Goal: Task Accomplishment & Management: Manage account settings

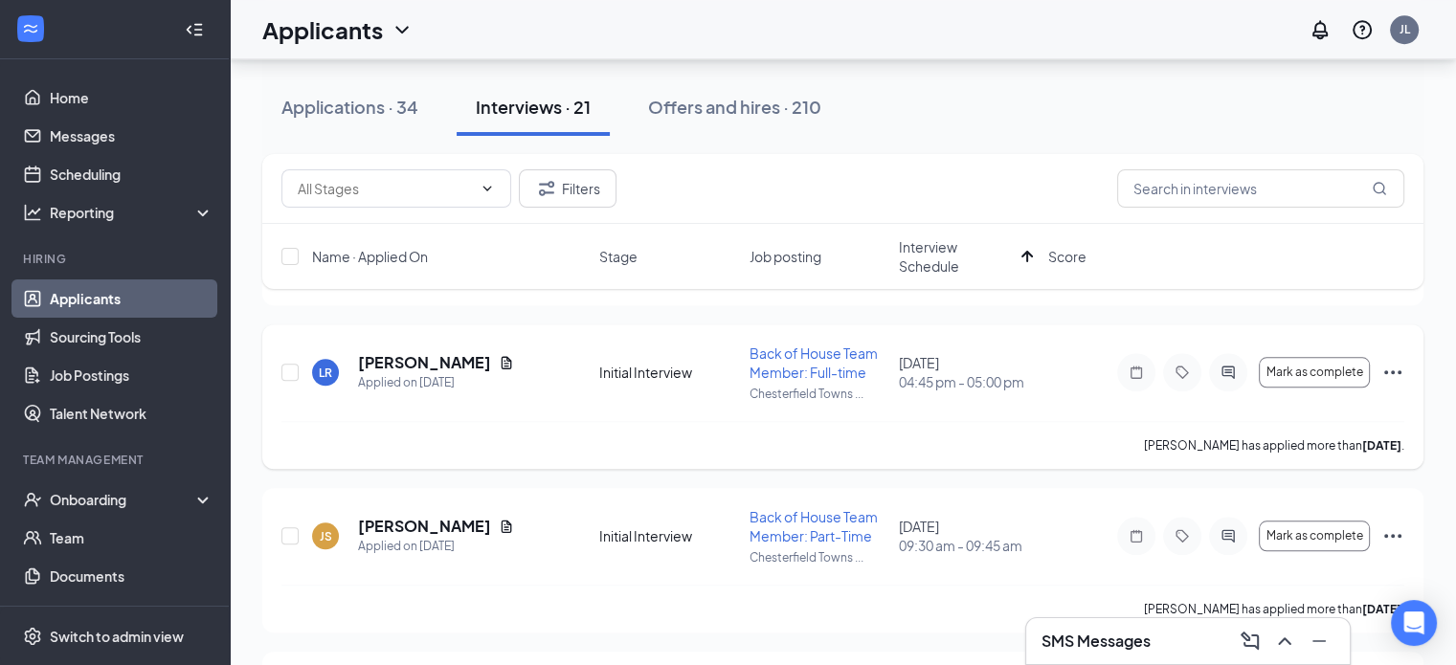
scroll to position [1723, 0]
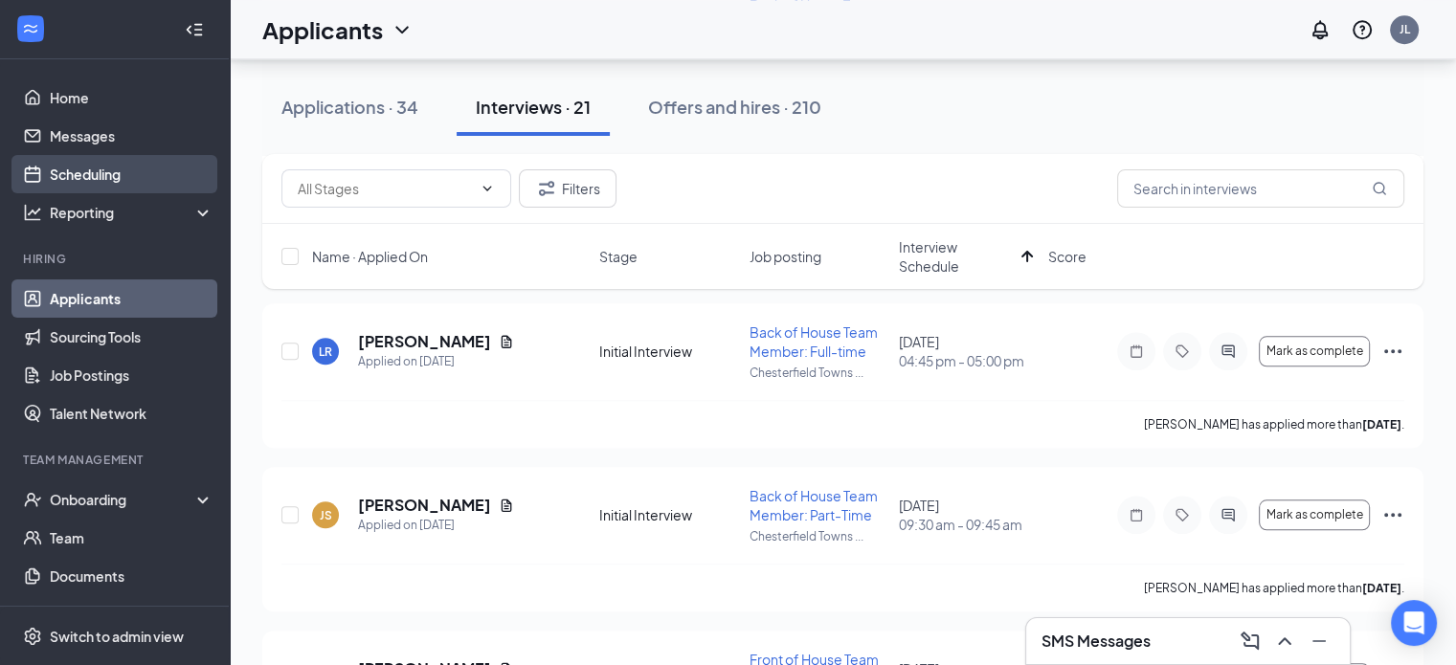
click at [88, 175] on link "Scheduling" at bounding box center [132, 174] width 164 height 38
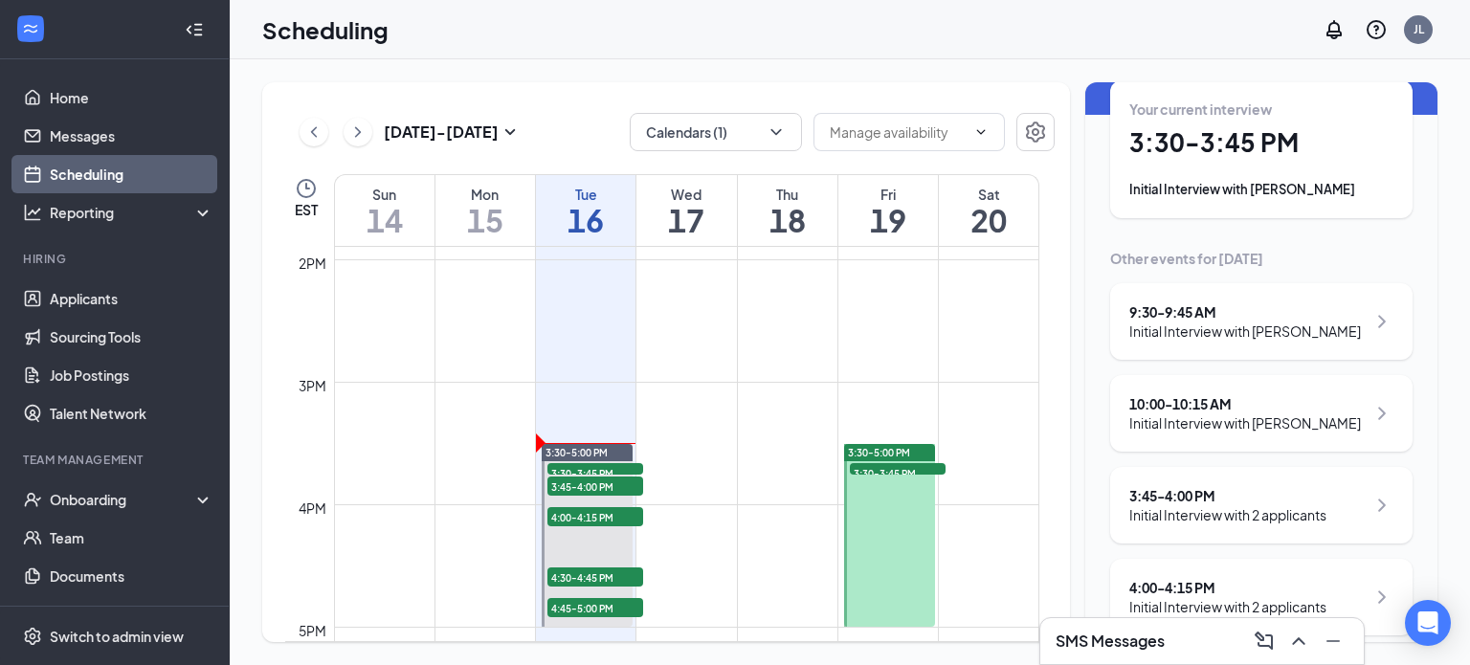
scroll to position [1707, 0]
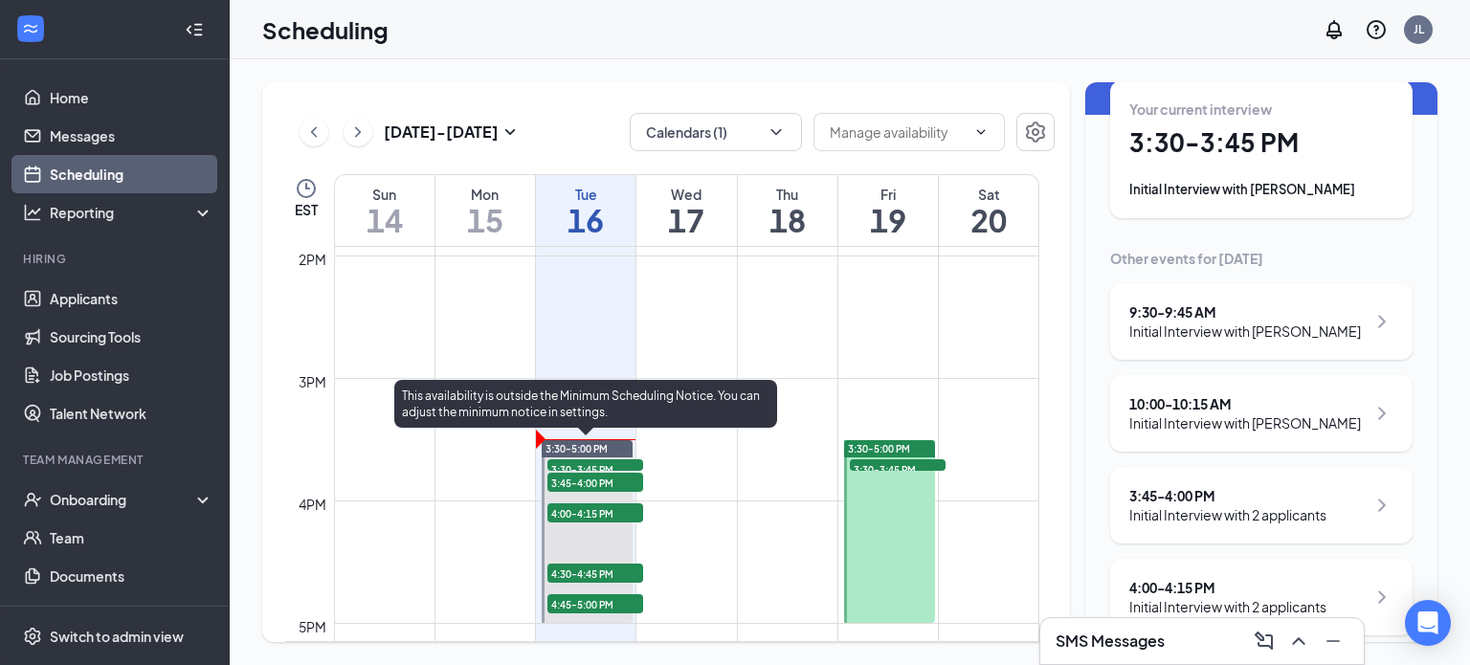
click at [602, 463] on span "3:30-3:45 PM" at bounding box center [596, 468] width 96 height 19
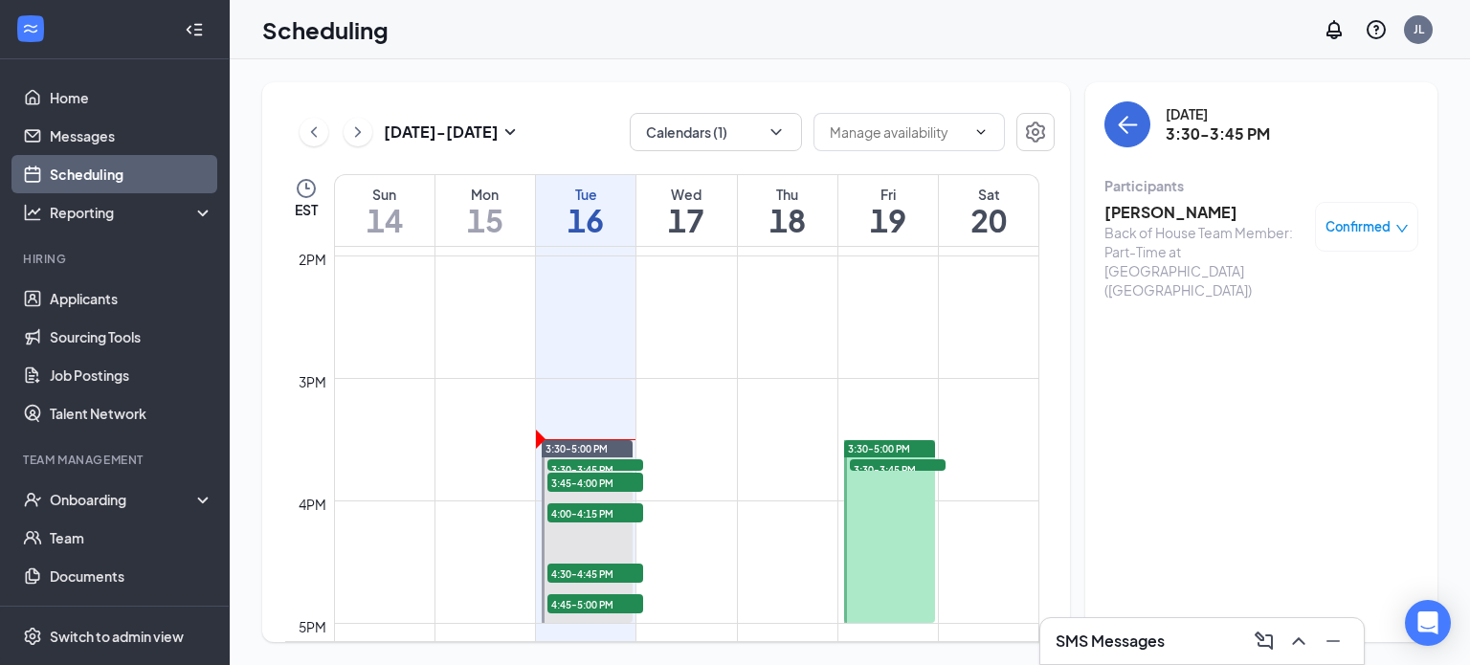
click at [119, 176] on link "Scheduling" at bounding box center [132, 174] width 164 height 38
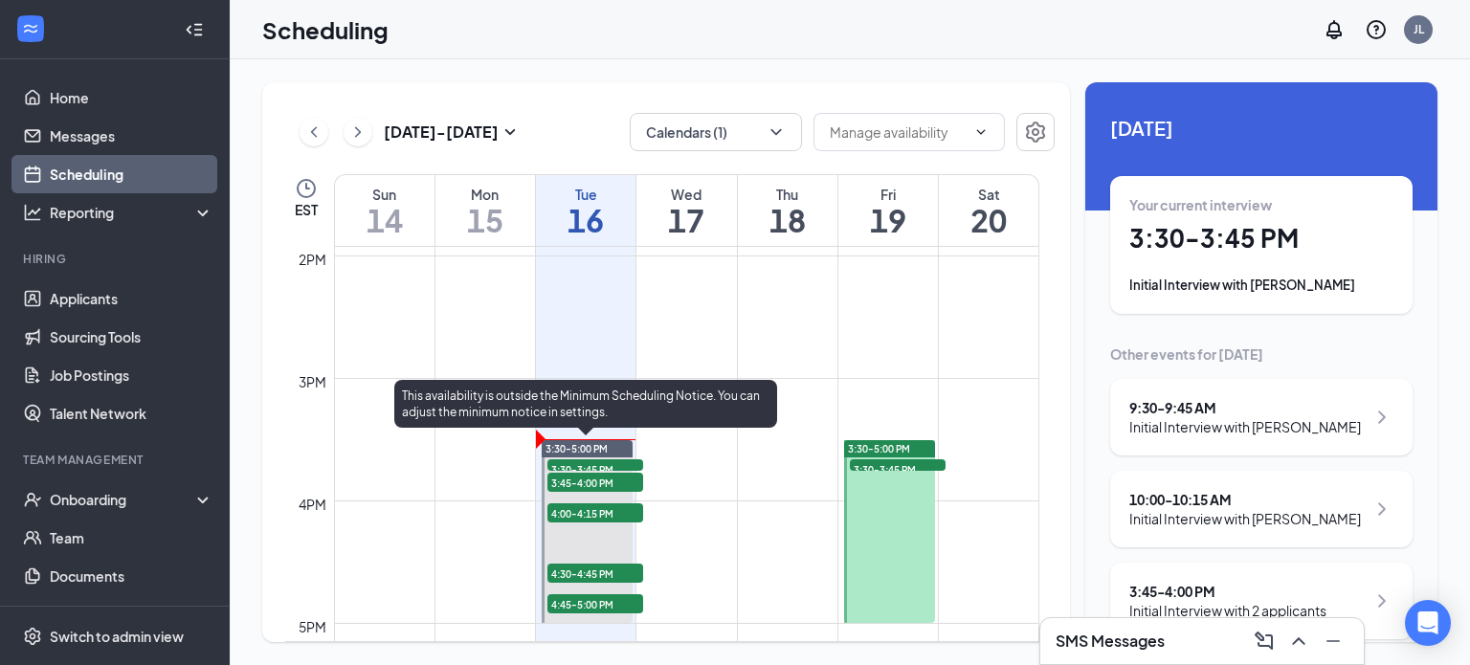
click at [631, 471] on div "3:45-4:00 PM 2" at bounding box center [596, 482] width 100 height 23
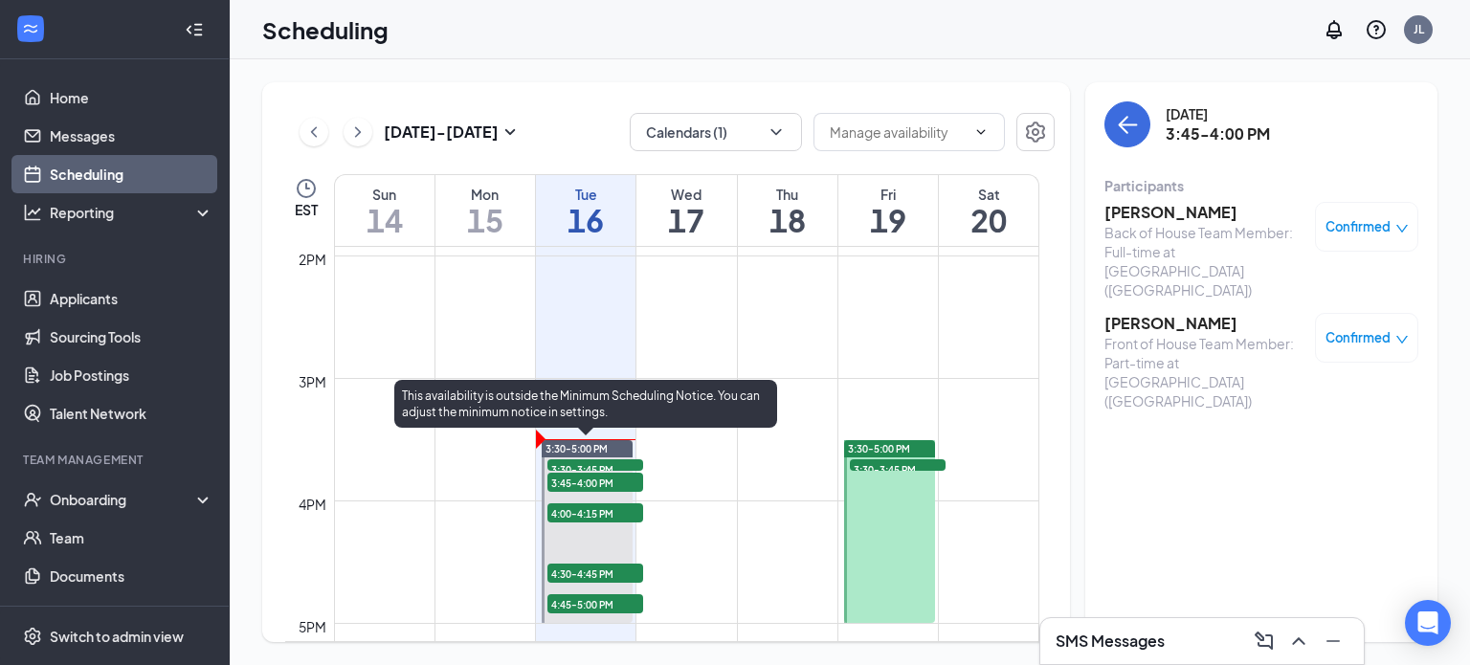
click at [607, 512] on span "4:00-4:15 PM" at bounding box center [596, 513] width 96 height 19
click at [619, 566] on span "4:30-4:45 PM" at bounding box center [596, 573] width 96 height 19
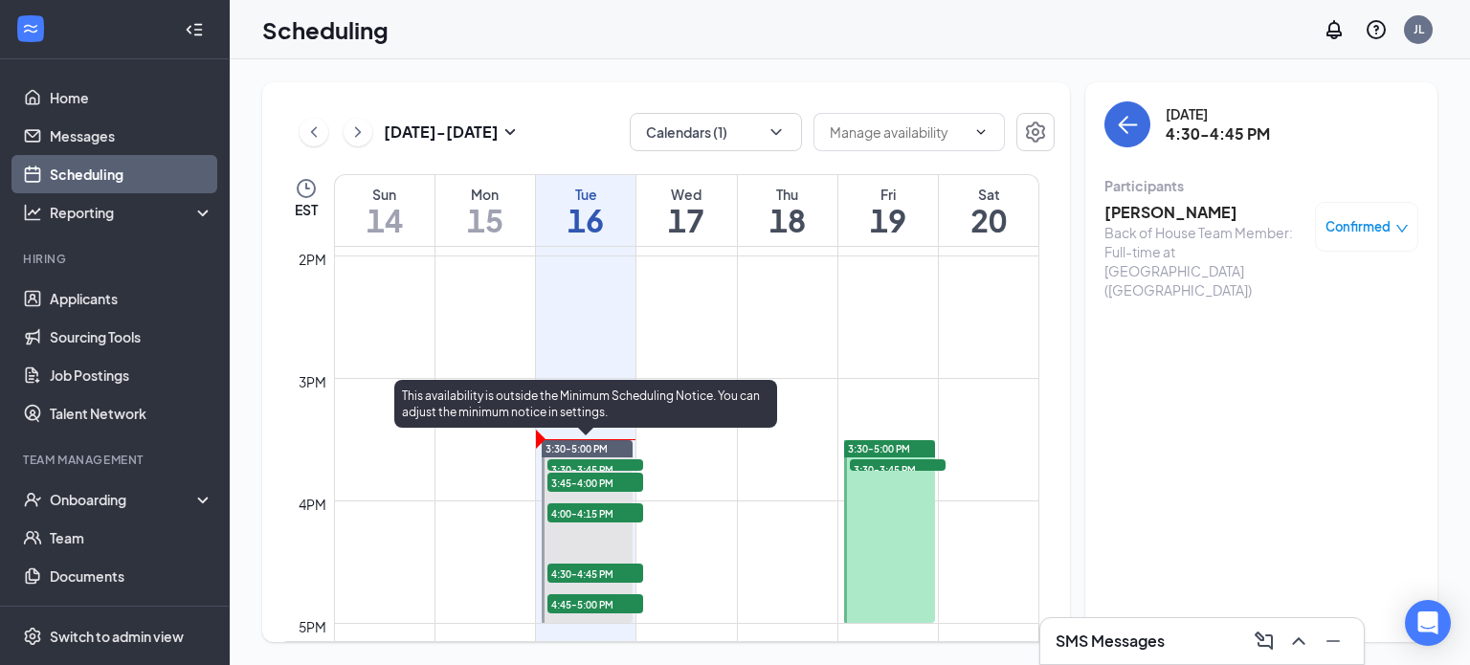
click at [618, 611] on span "4:45-5:00 PM" at bounding box center [596, 603] width 96 height 19
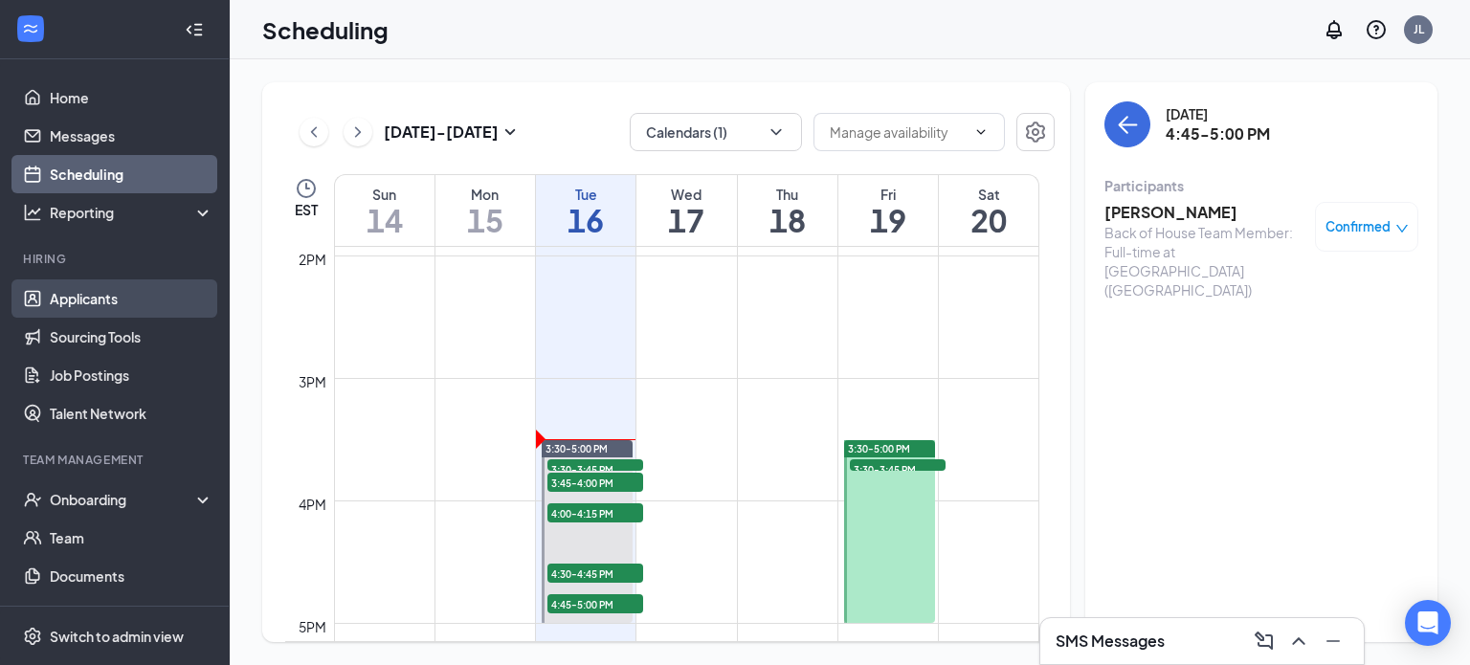
click at [83, 295] on link "Applicants" at bounding box center [132, 299] width 164 height 38
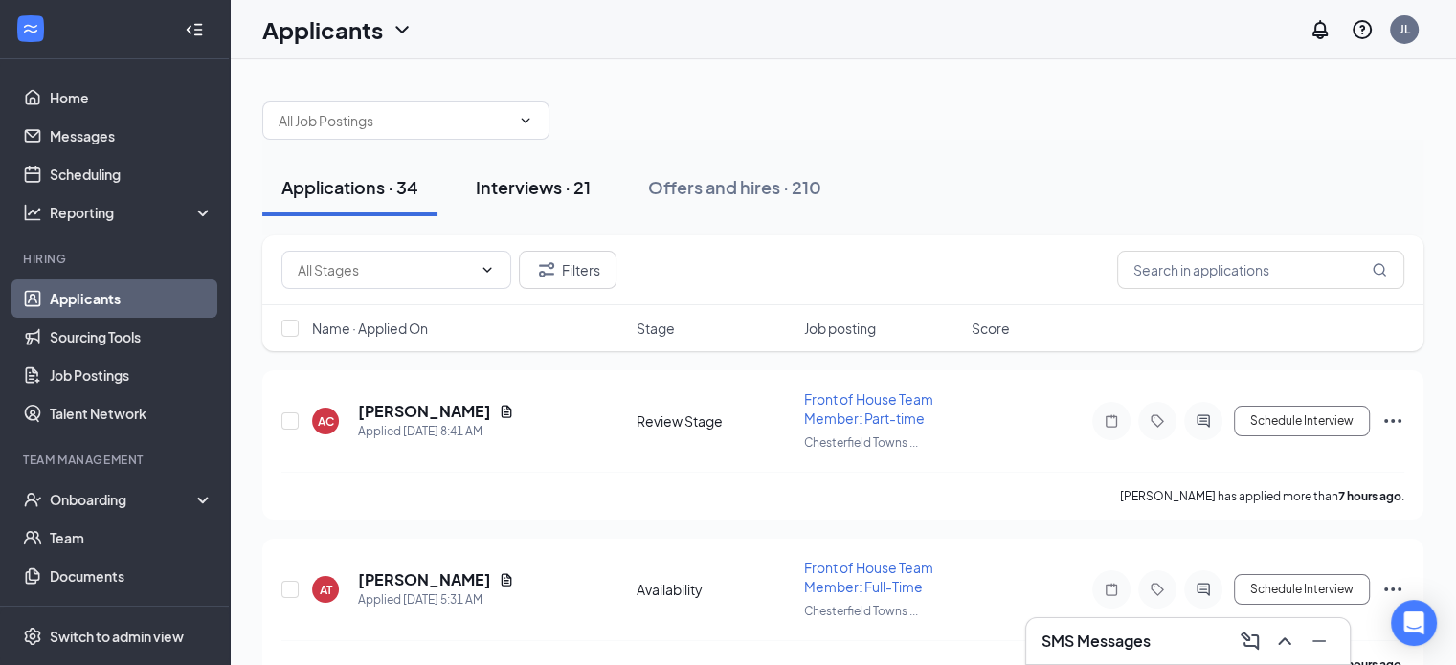
click at [520, 183] on div "Interviews · 21" at bounding box center [533, 187] width 115 height 24
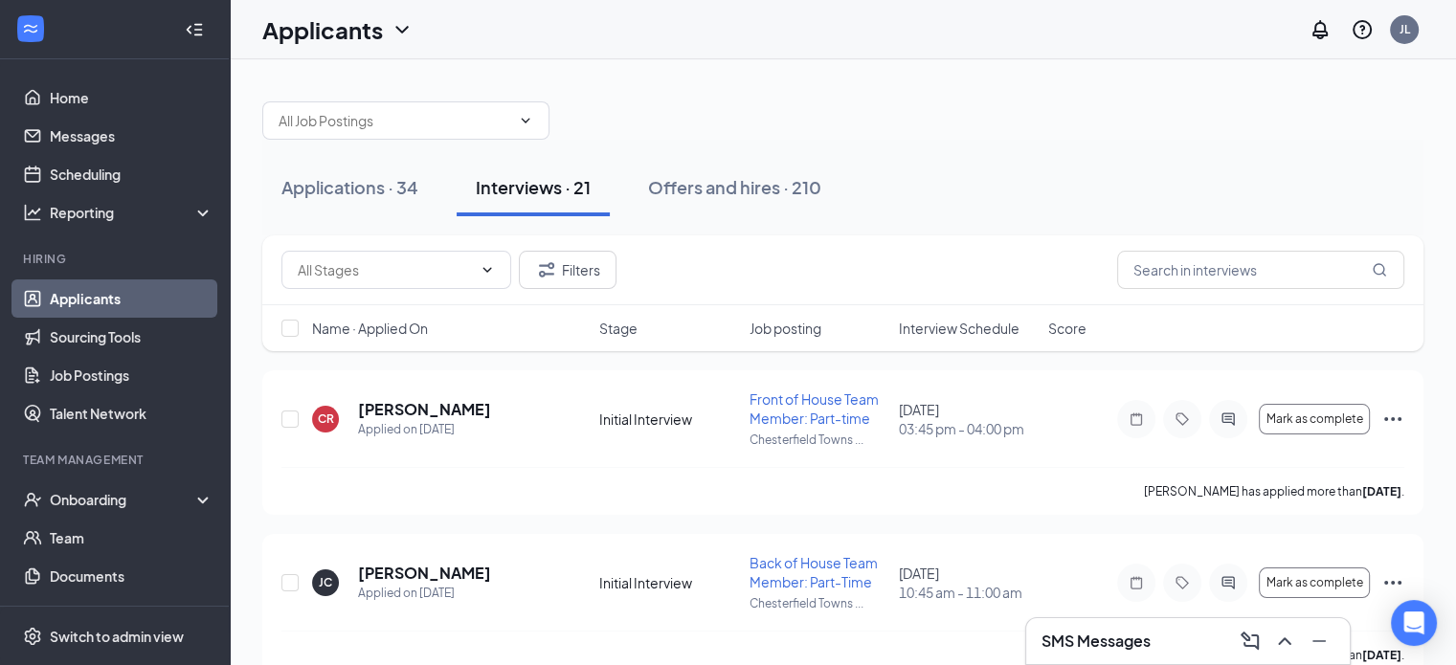
click at [969, 323] on span "Interview Schedule" at bounding box center [959, 328] width 121 height 19
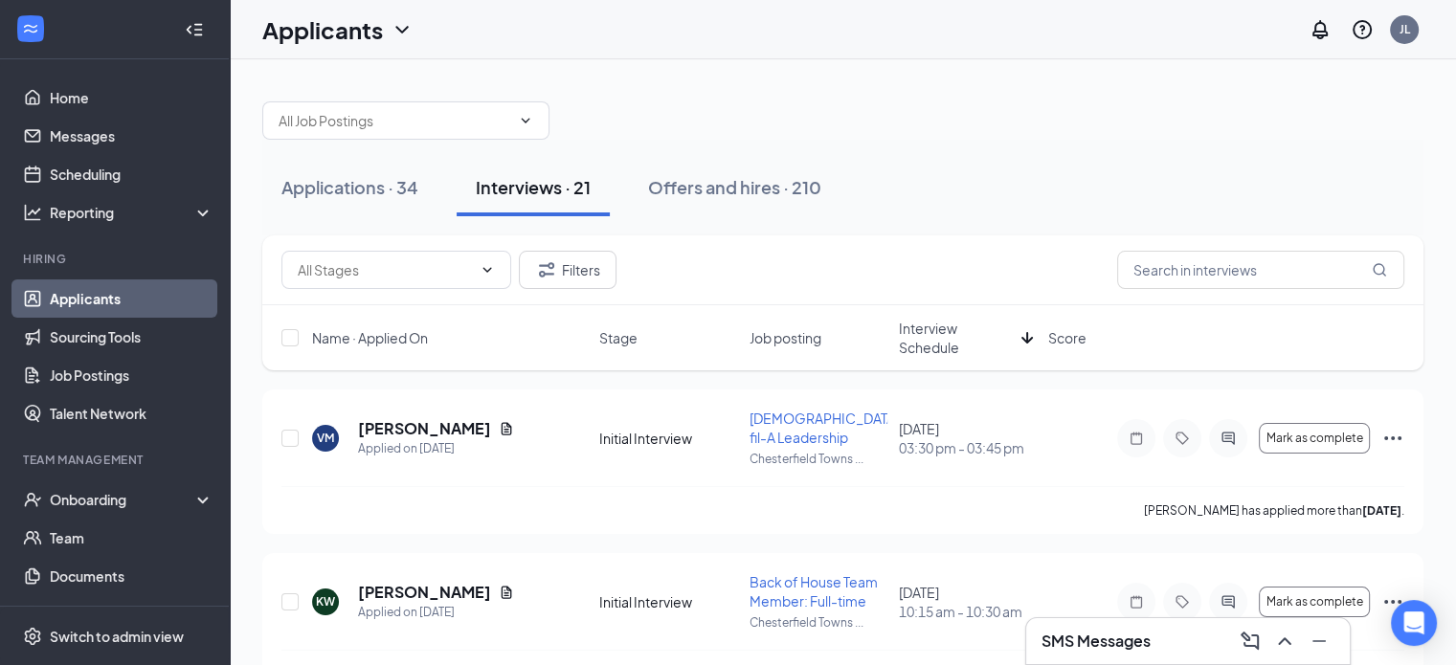
click at [929, 328] on span "Interview Schedule" at bounding box center [956, 338] width 115 height 38
click at [1221, 441] on icon "ActiveChat" at bounding box center [1228, 438] width 23 height 15
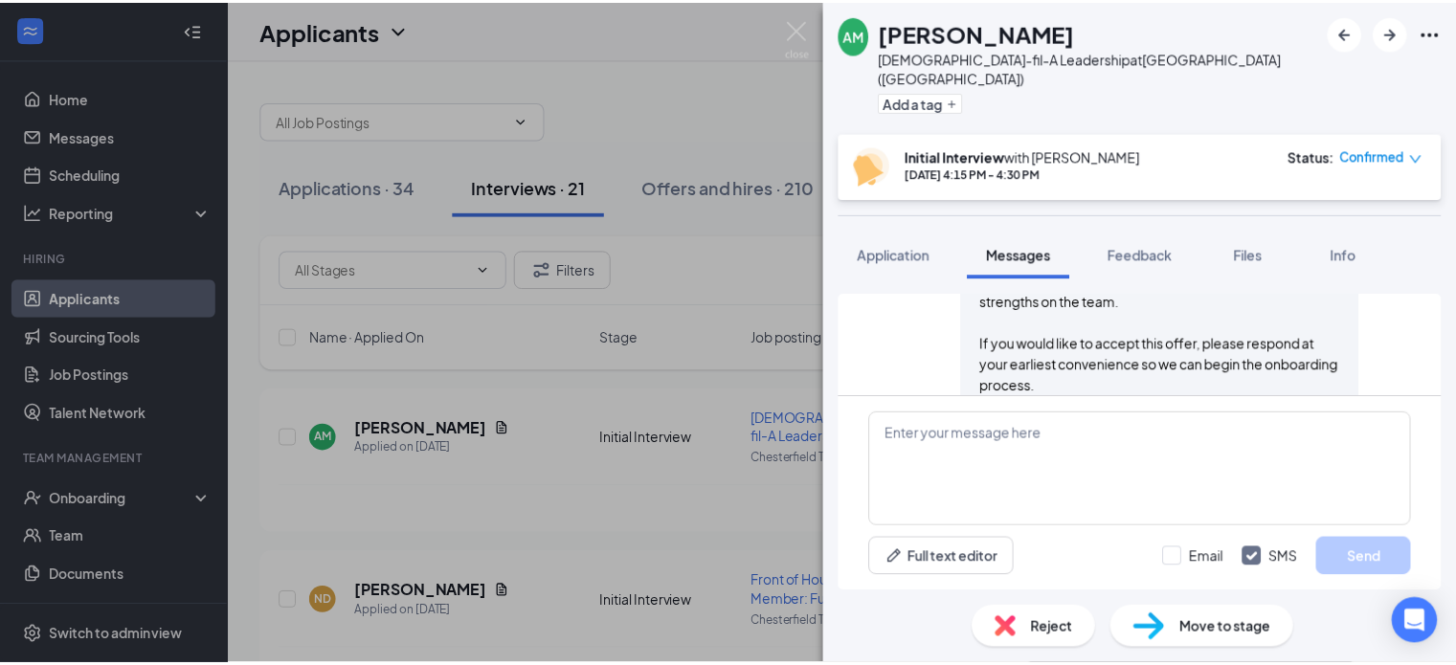
scroll to position [1581, 0]
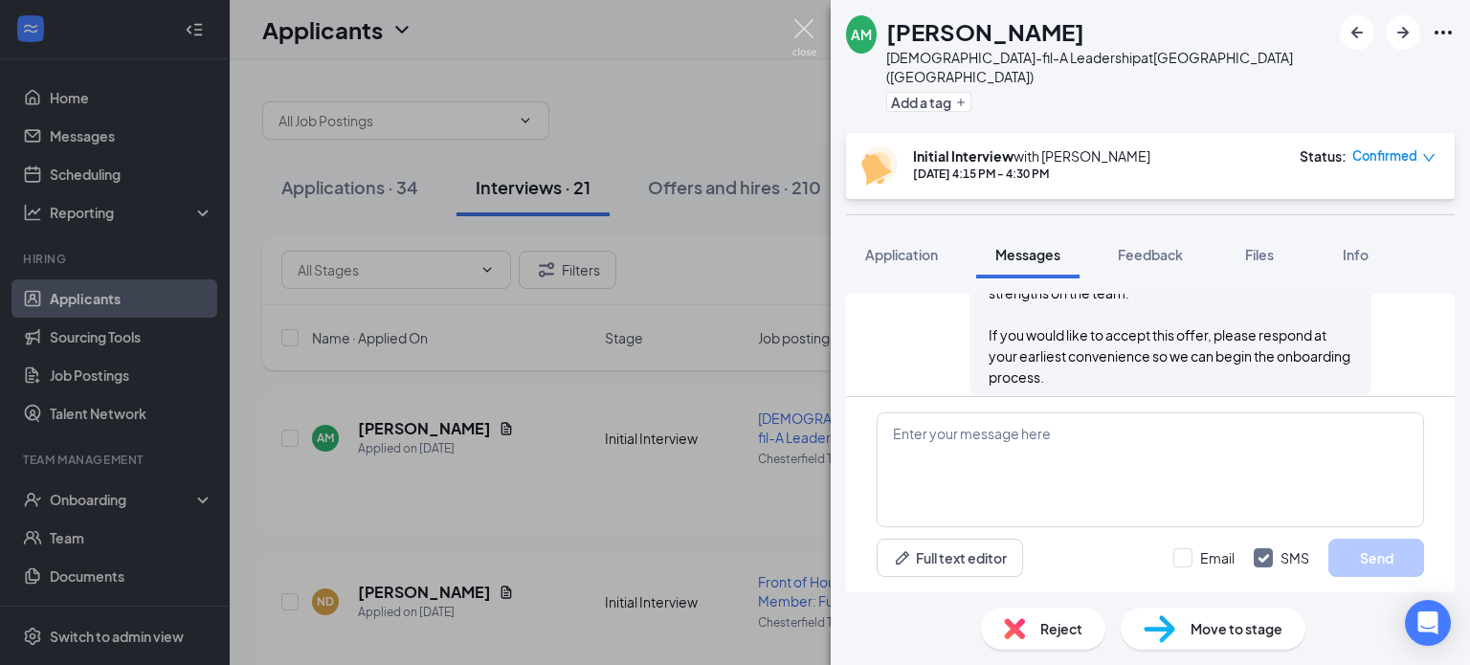
click at [805, 30] on img at bounding box center [805, 37] width 24 height 37
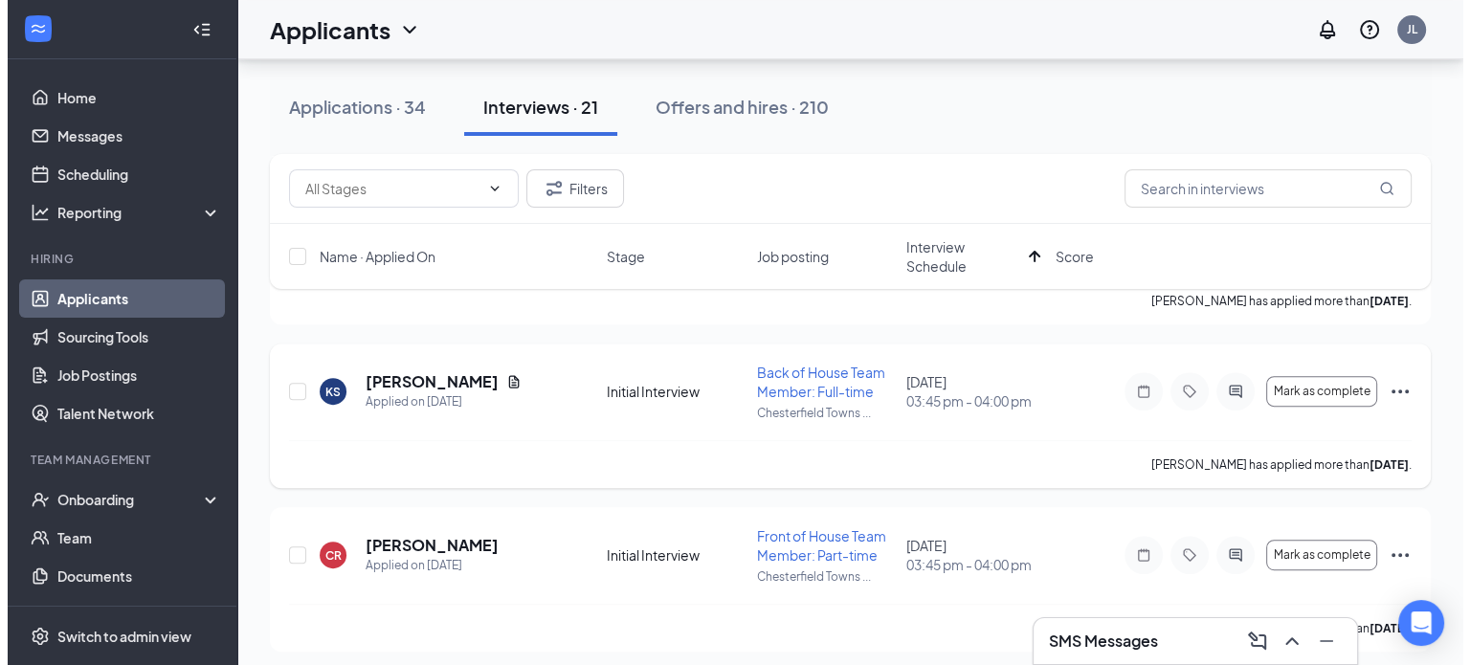
scroll to position [957, 0]
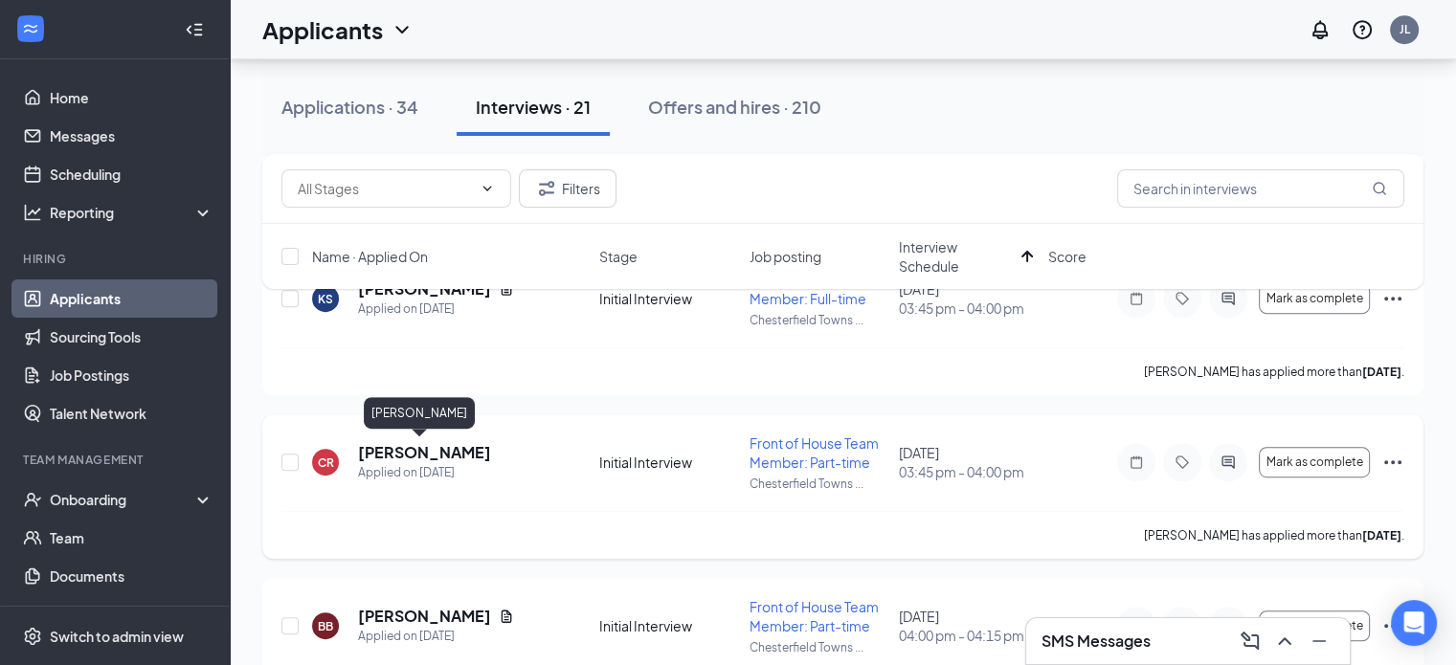
click at [436, 447] on h5 "[PERSON_NAME]" at bounding box center [424, 452] width 133 height 21
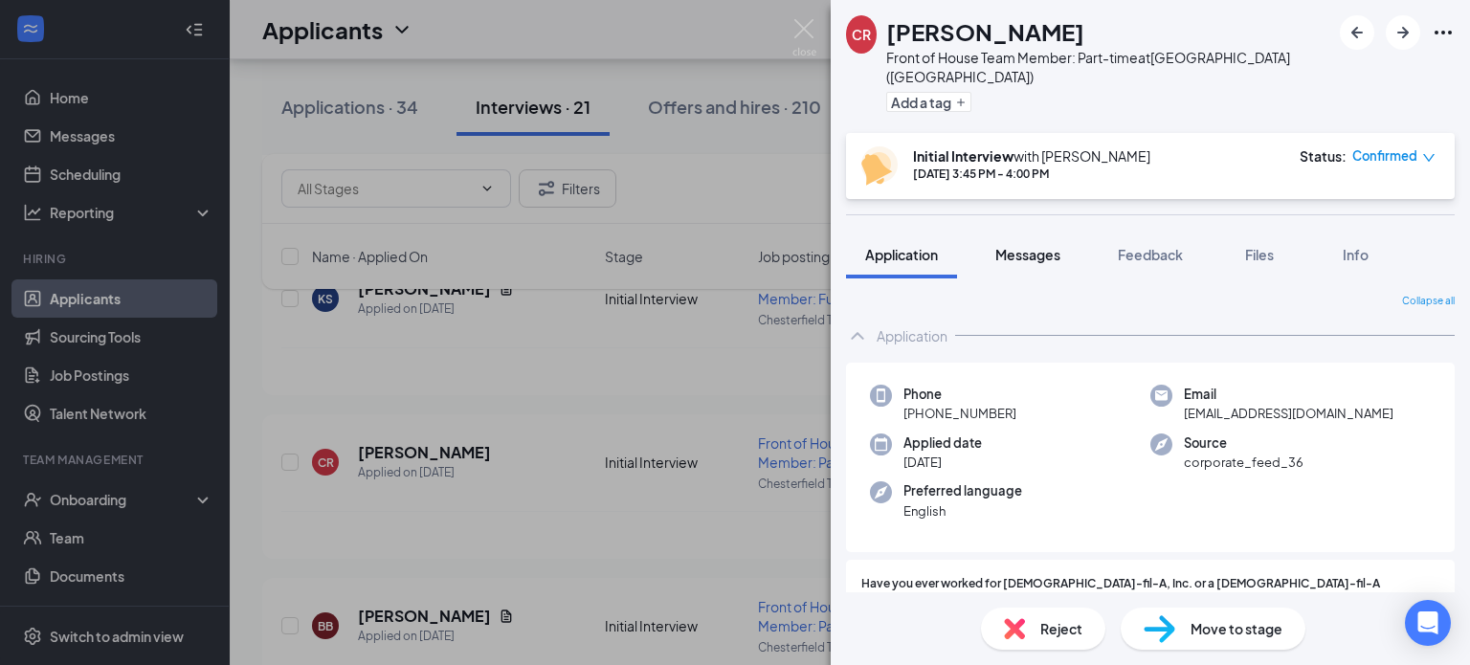
click at [1019, 246] on span "Messages" at bounding box center [1028, 254] width 65 height 17
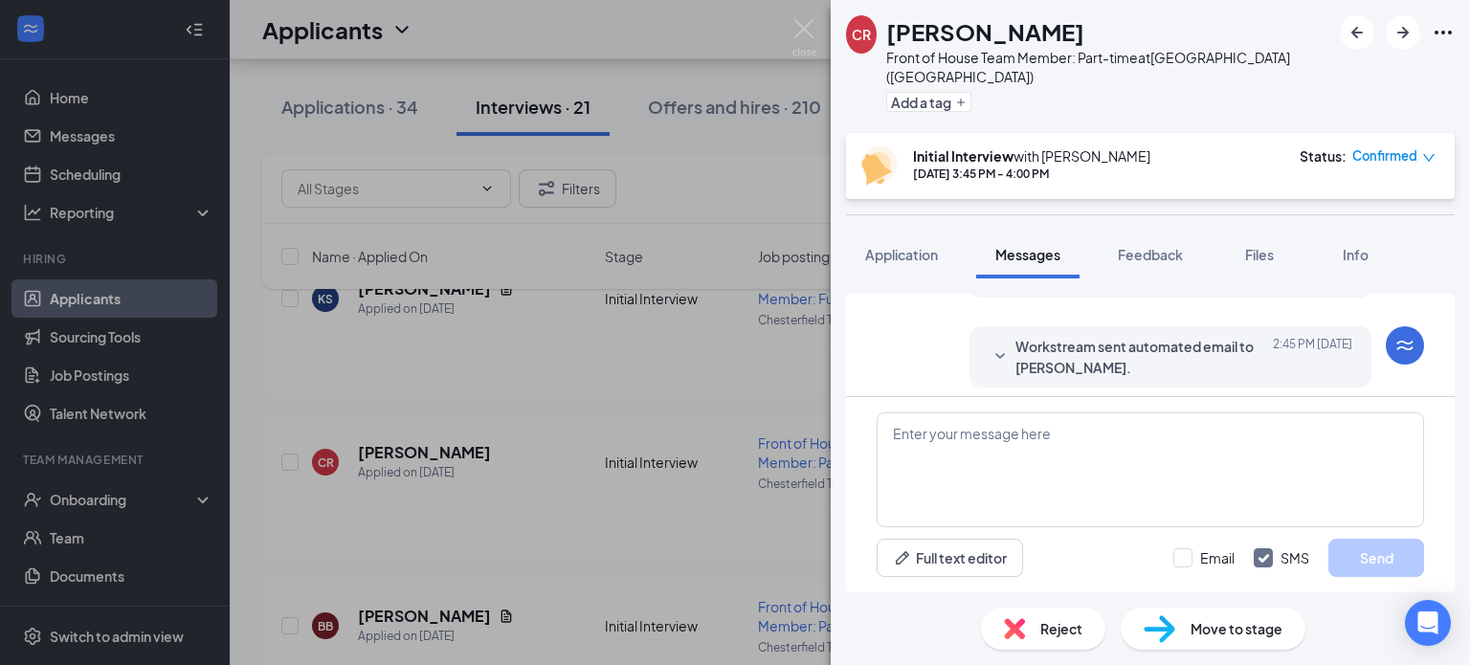
scroll to position [804, 0]
click at [923, 246] on span "Application" at bounding box center [901, 254] width 73 height 17
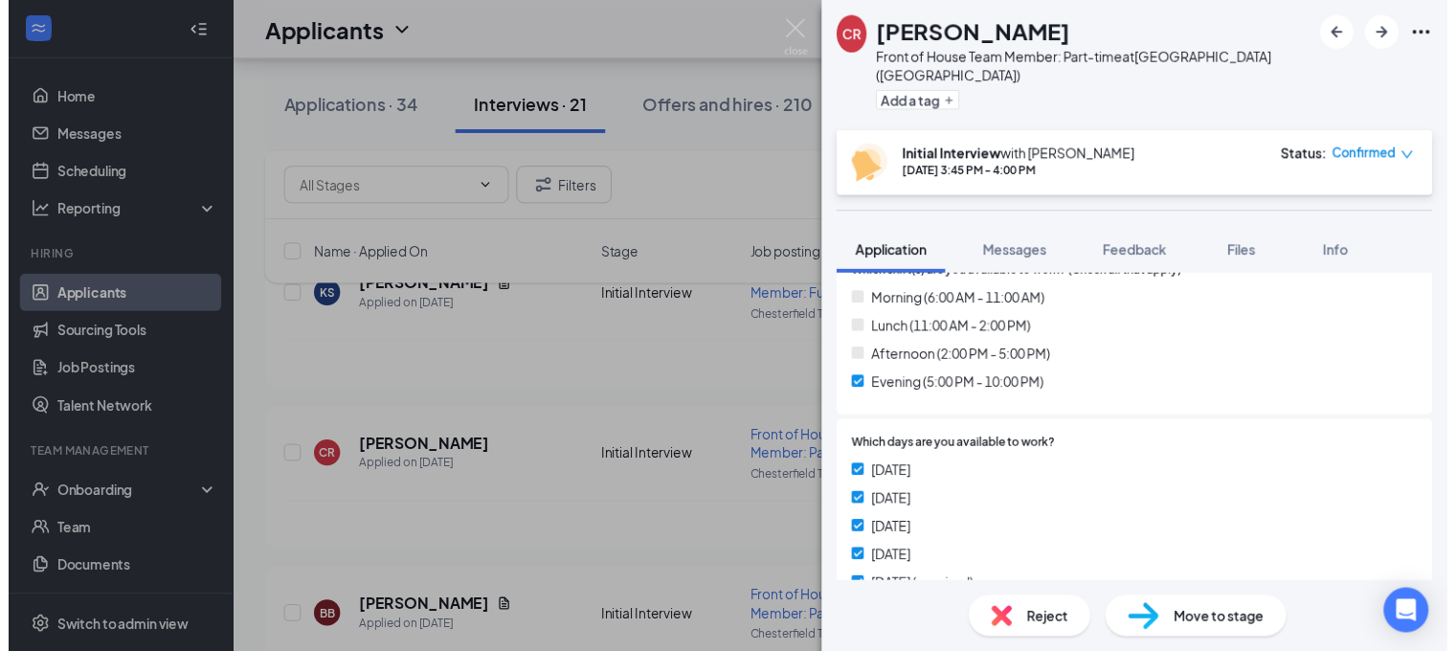
scroll to position [1627, 0]
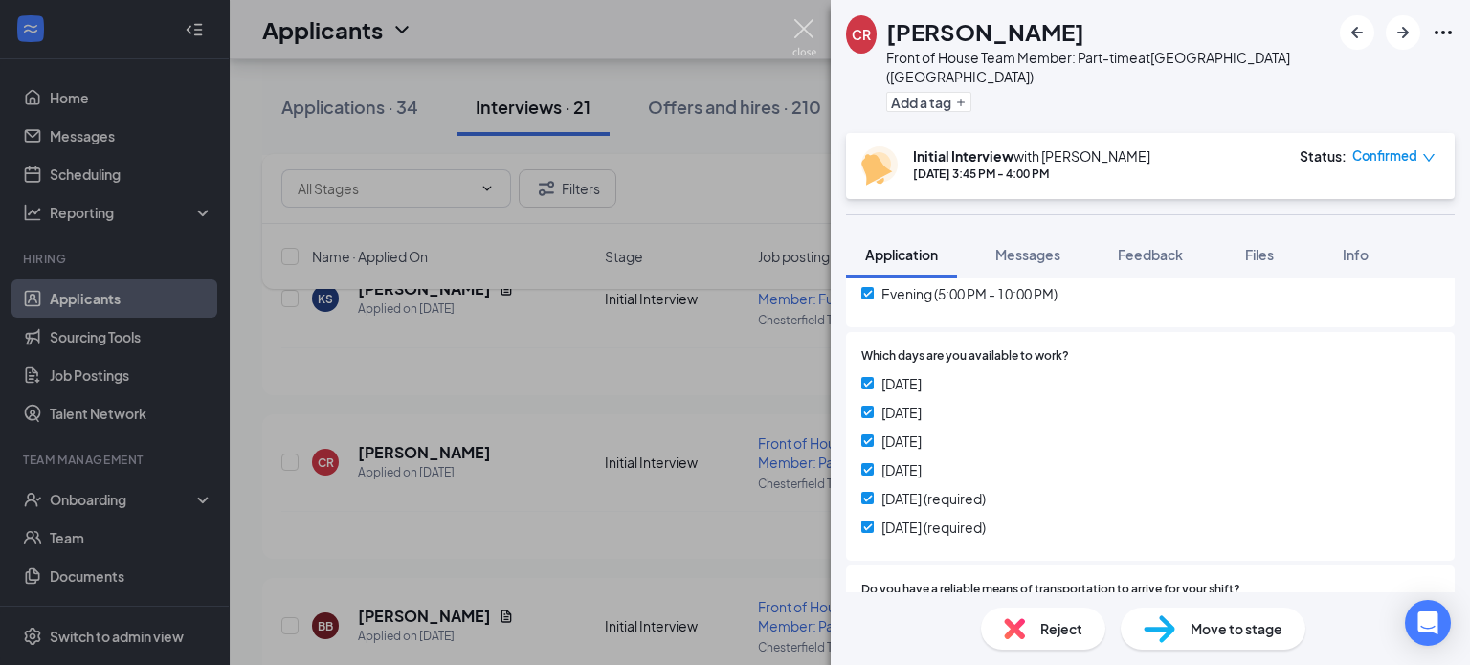
click at [804, 28] on img at bounding box center [805, 37] width 24 height 37
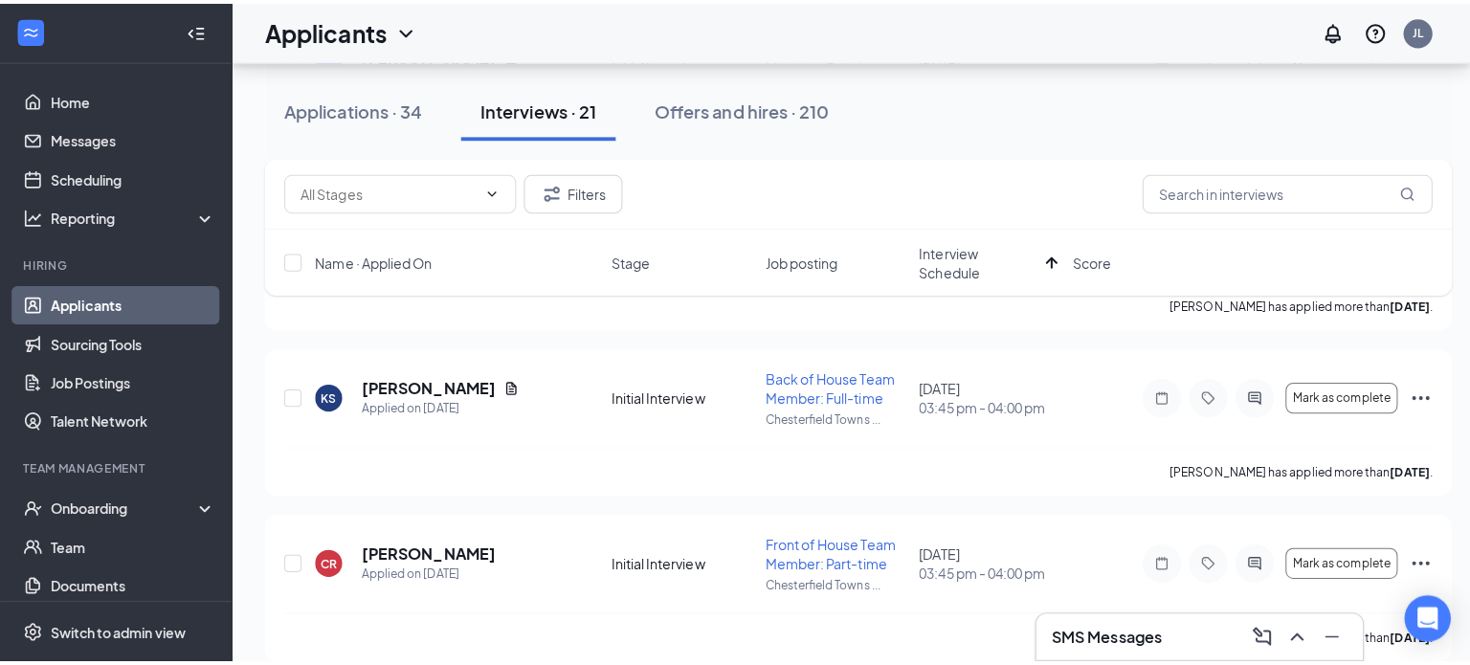
scroll to position [862, 0]
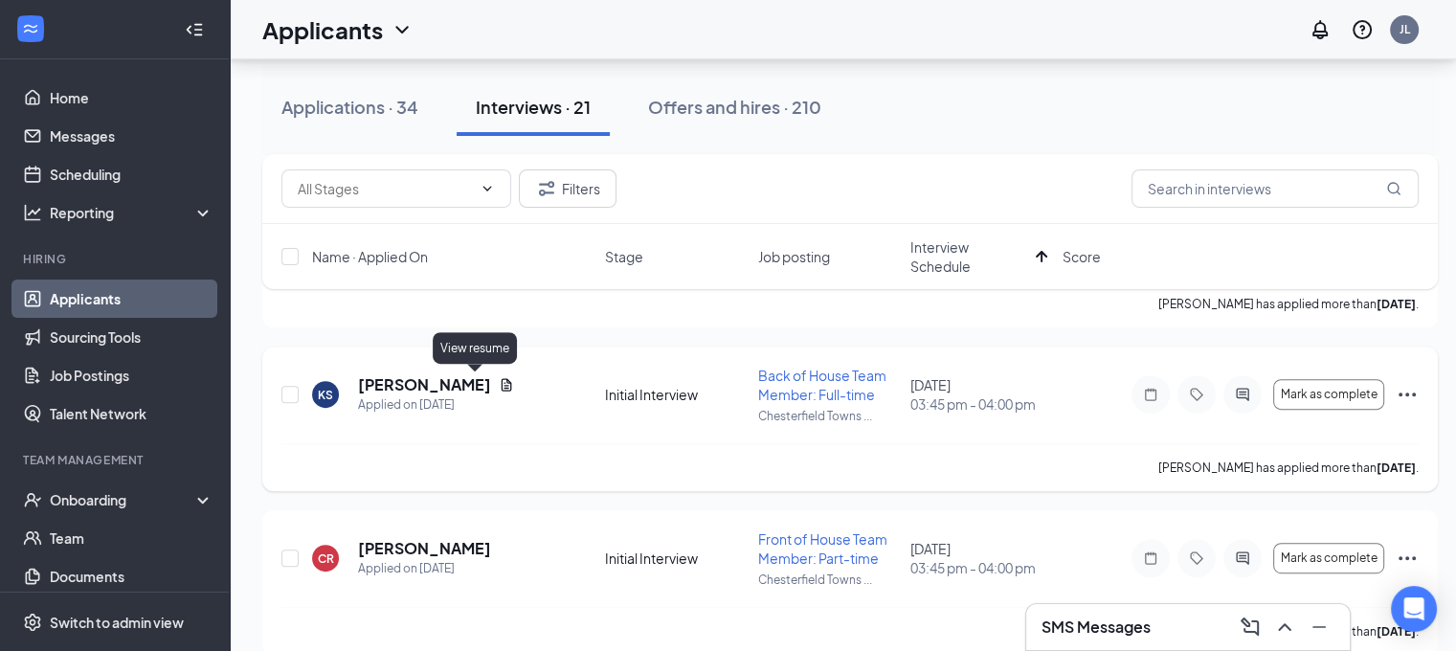
click at [502, 385] on icon "Document" at bounding box center [507, 385] width 11 height 12
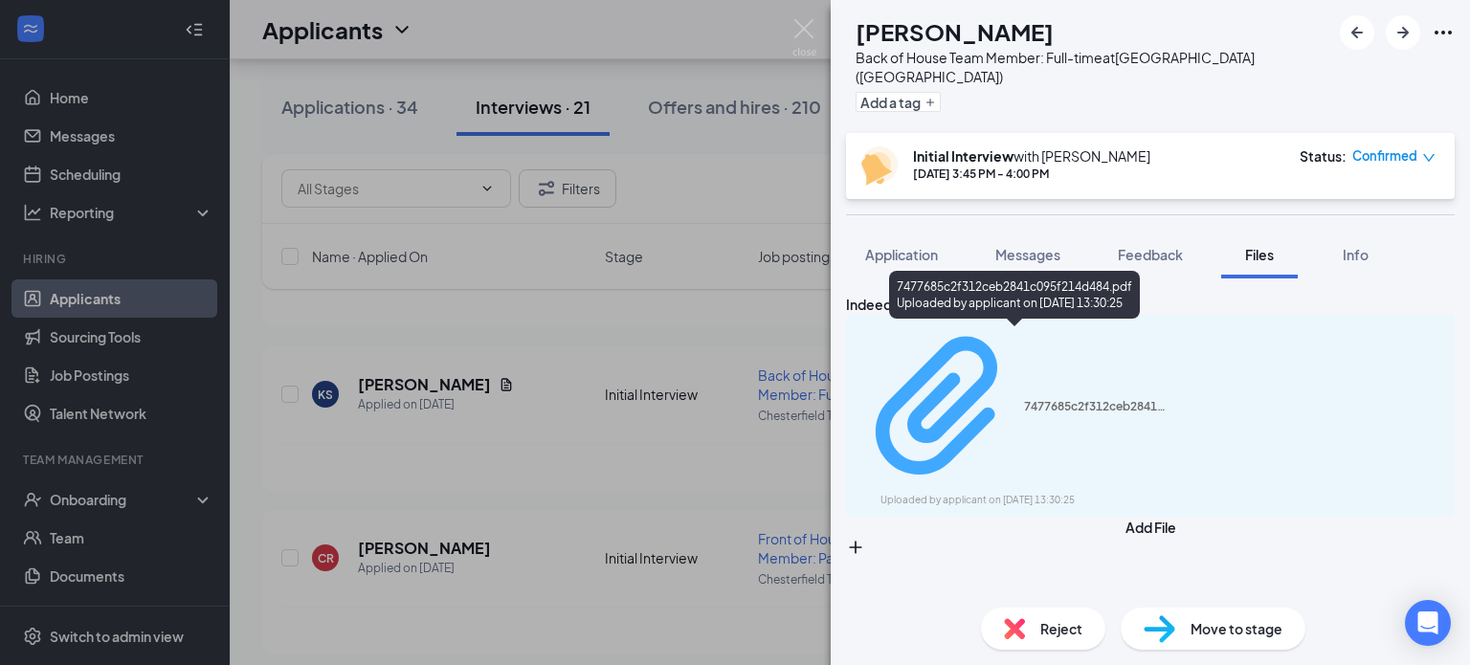
click at [992, 347] on div "7477685c2f312ceb2841c095f214d484.pdf Uploaded by applicant on [DATE] 13:30:25" at bounding box center [1013, 416] width 310 height 185
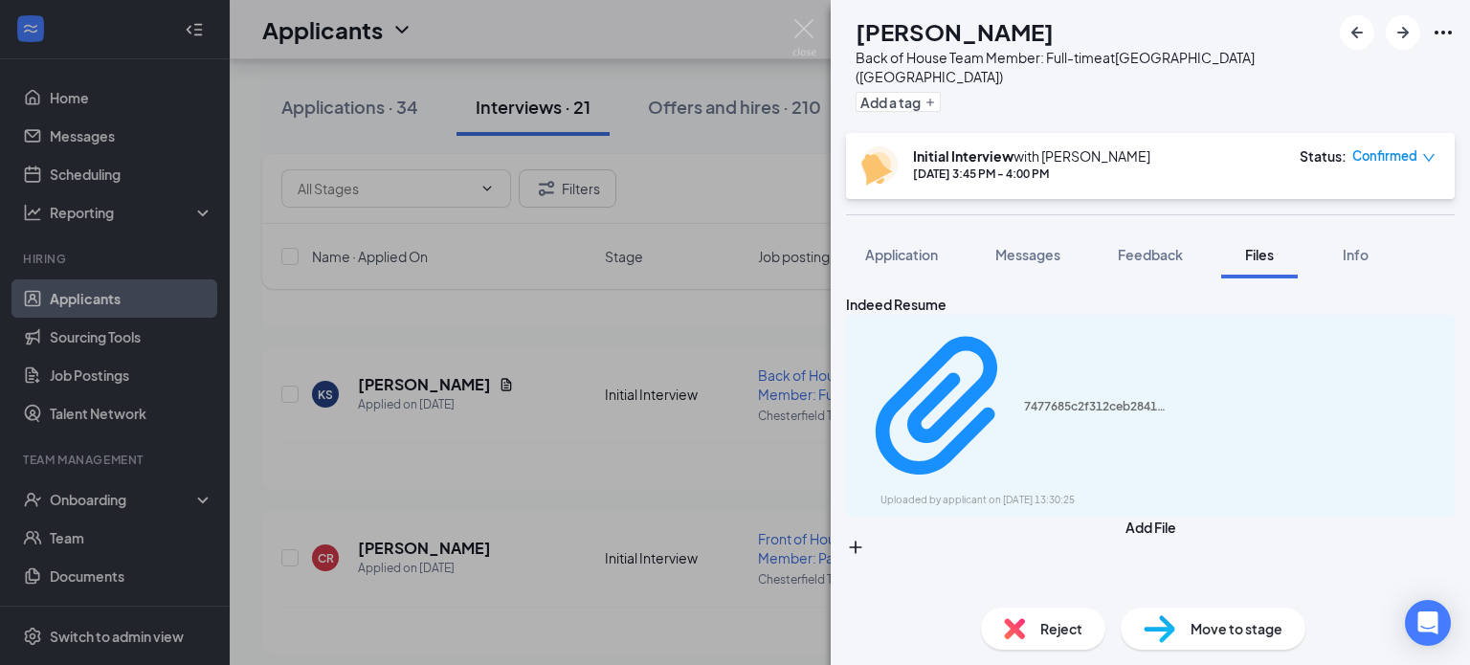
click at [1114, 497] on div "Indeed Resume 7477685c2f312ceb2841c095f214d484.pdf Uploaded by applicant on [DA…" at bounding box center [1150, 436] width 639 height 314
click at [896, 246] on span "Application" at bounding box center [901, 254] width 73 height 17
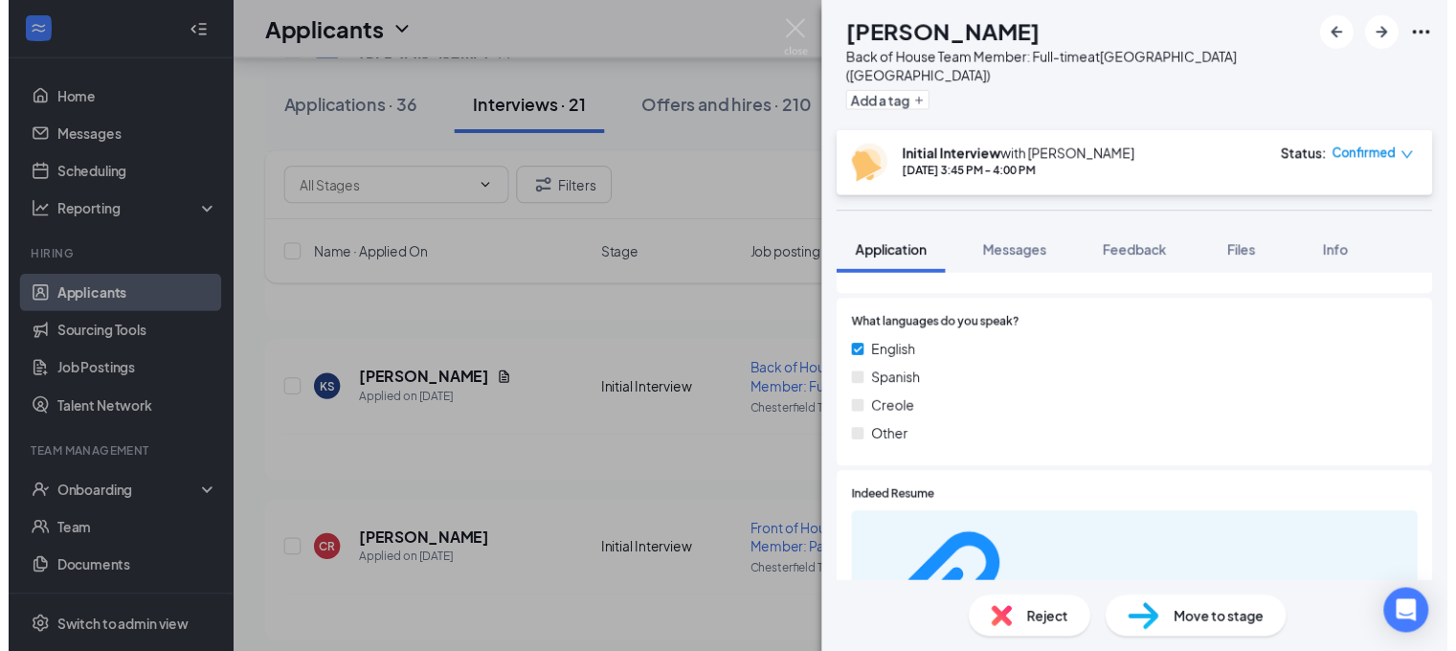
scroll to position [594, 0]
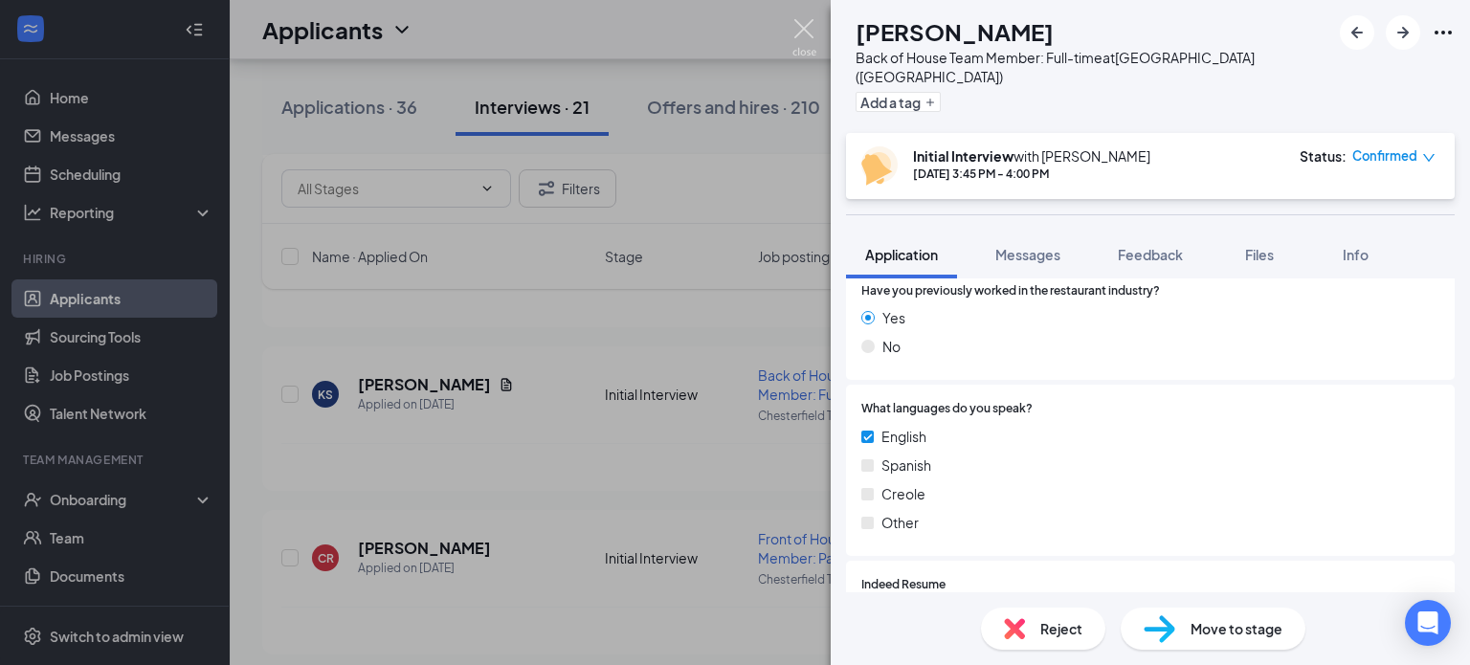
click at [802, 30] on img at bounding box center [805, 37] width 24 height 37
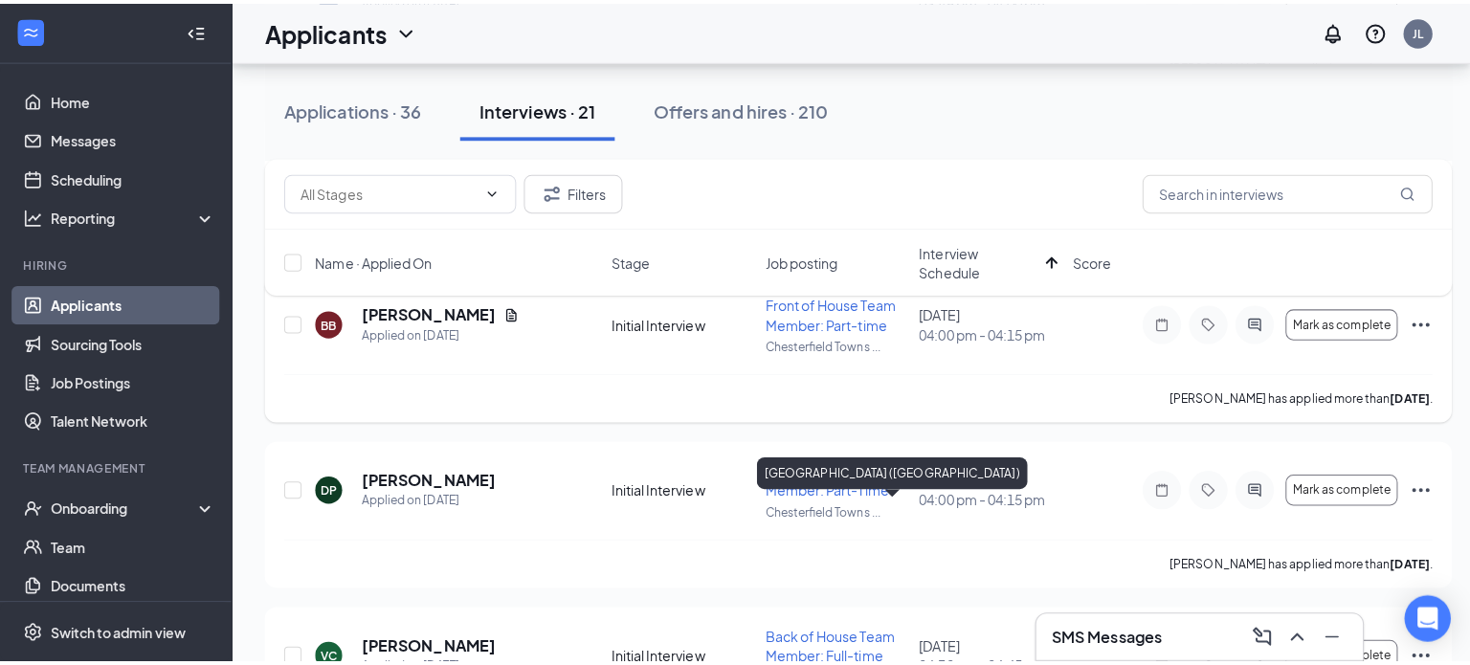
scroll to position [1244, 0]
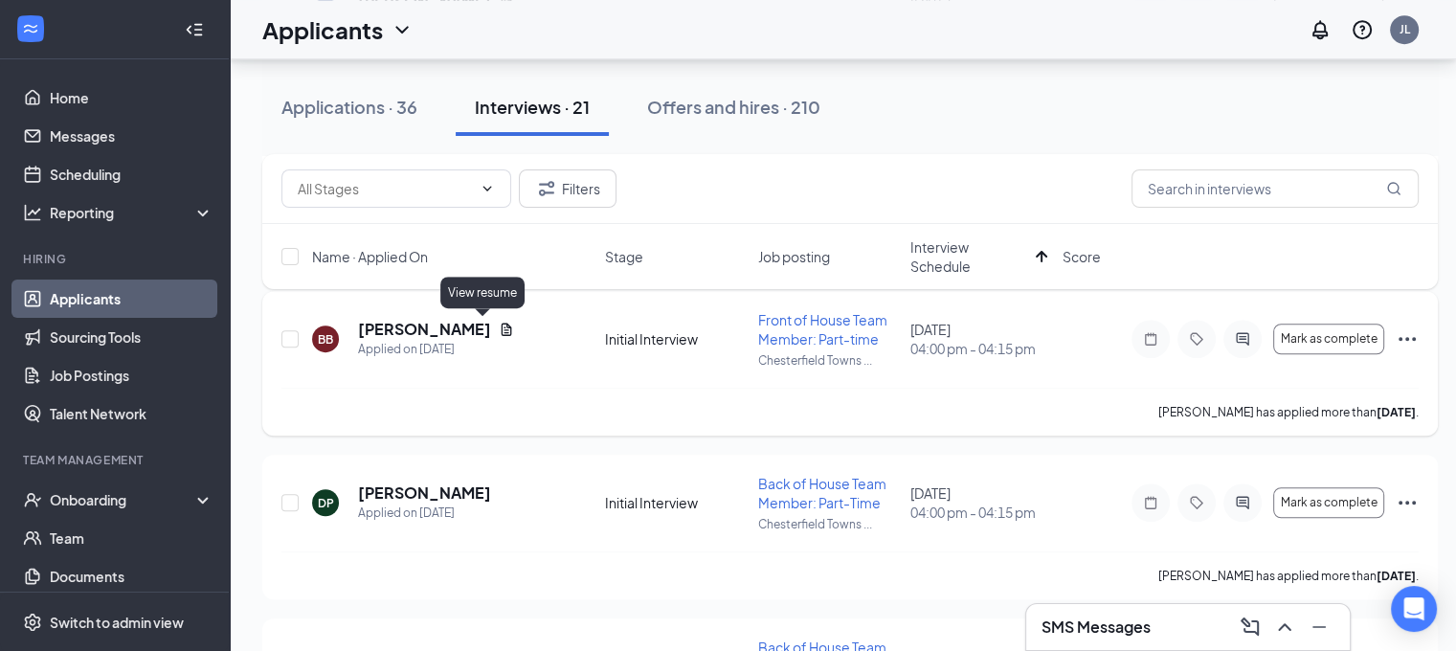
click at [499, 329] on icon "Document" at bounding box center [506, 329] width 15 height 15
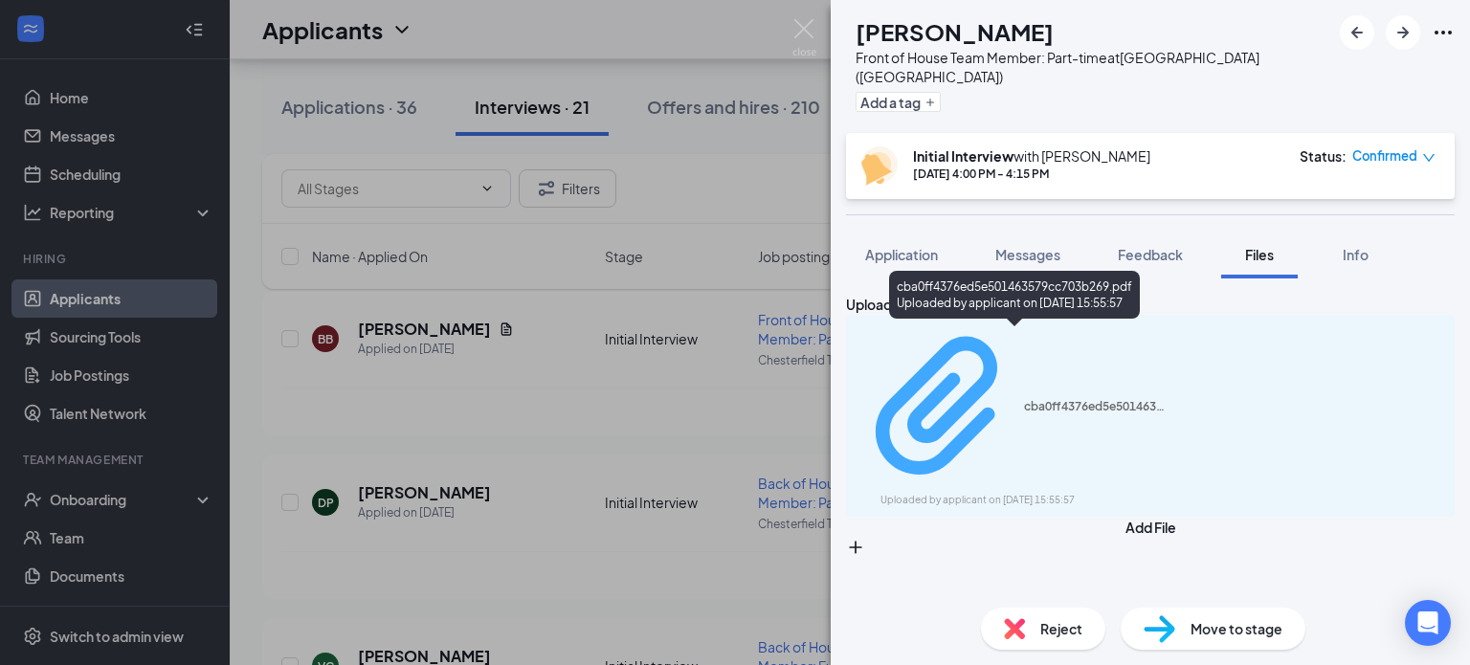
click at [1024, 399] on div "cba0ff4376ed5e501463579cc703b269.pdf" at bounding box center [1096, 406] width 144 height 15
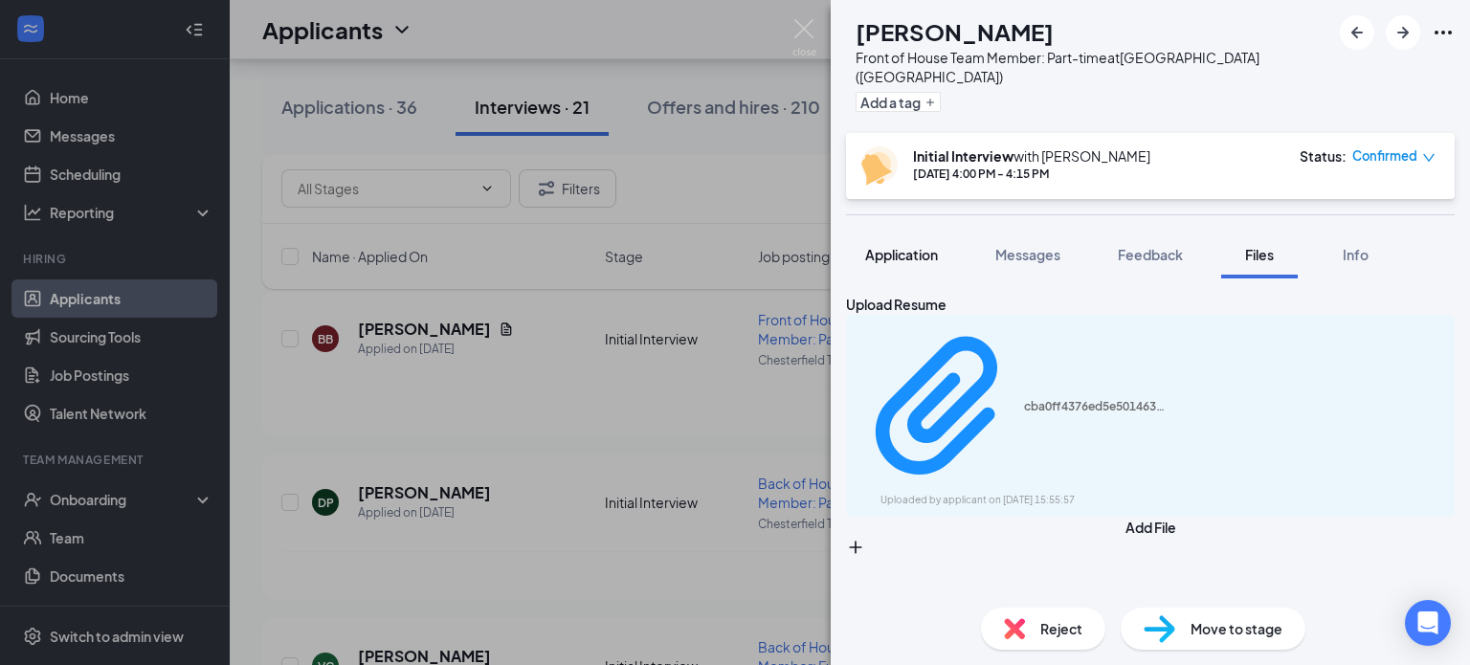
click at [906, 246] on span "Application" at bounding box center [901, 254] width 73 height 17
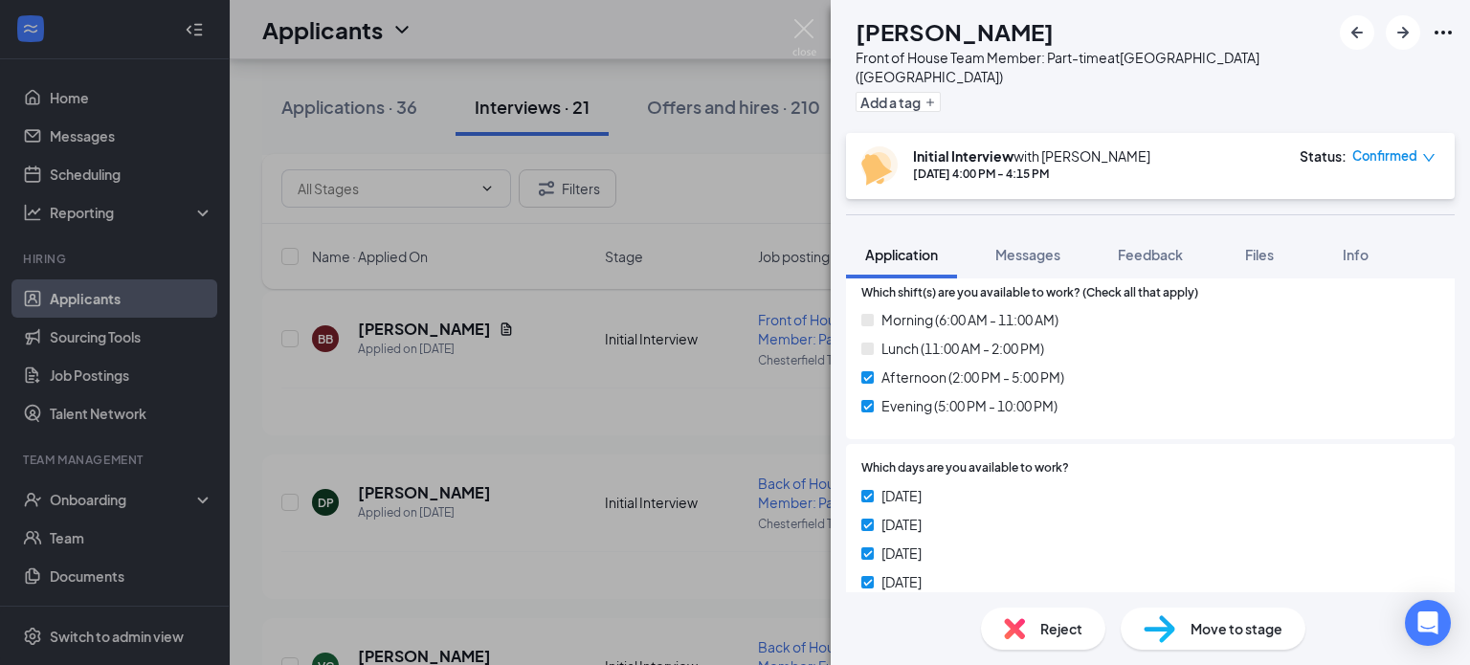
scroll to position [1627, 0]
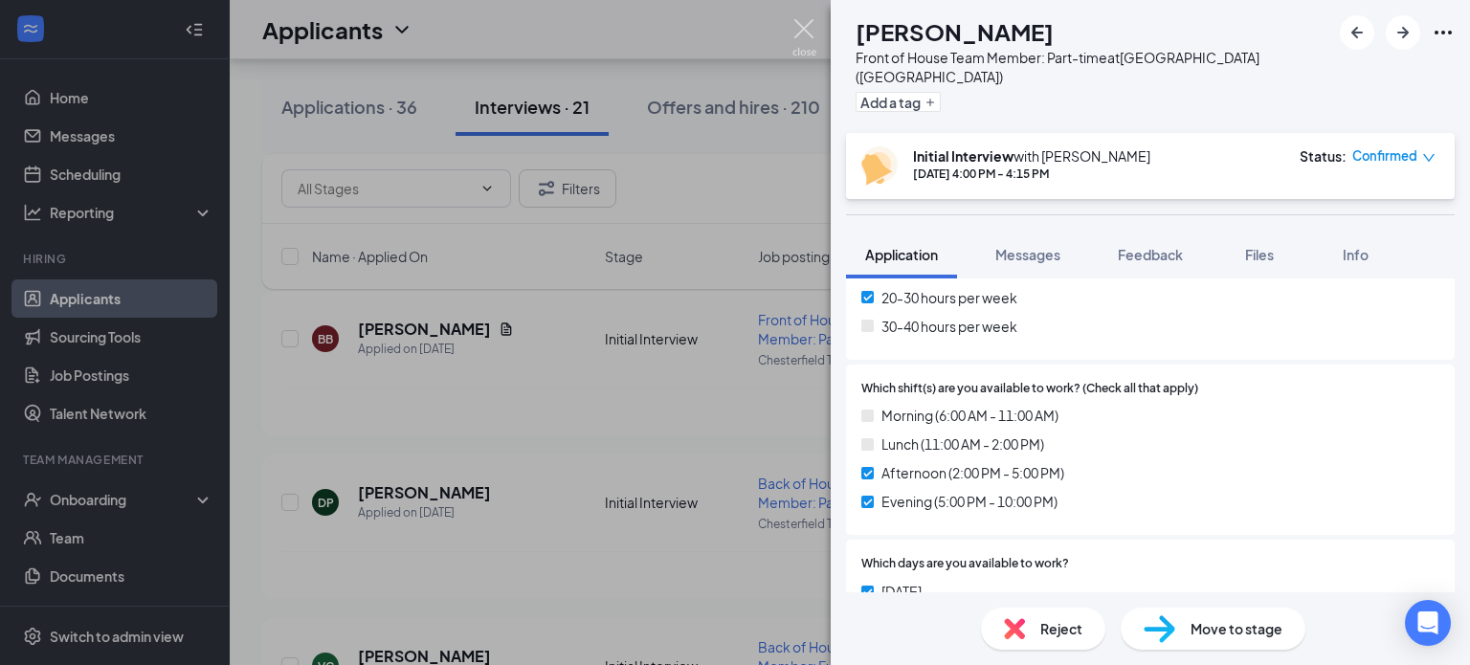
drag, startPoint x: 801, startPoint y: 26, endPoint x: 825, endPoint y: 7, distance: 30.6
click at [802, 26] on img at bounding box center [805, 37] width 24 height 37
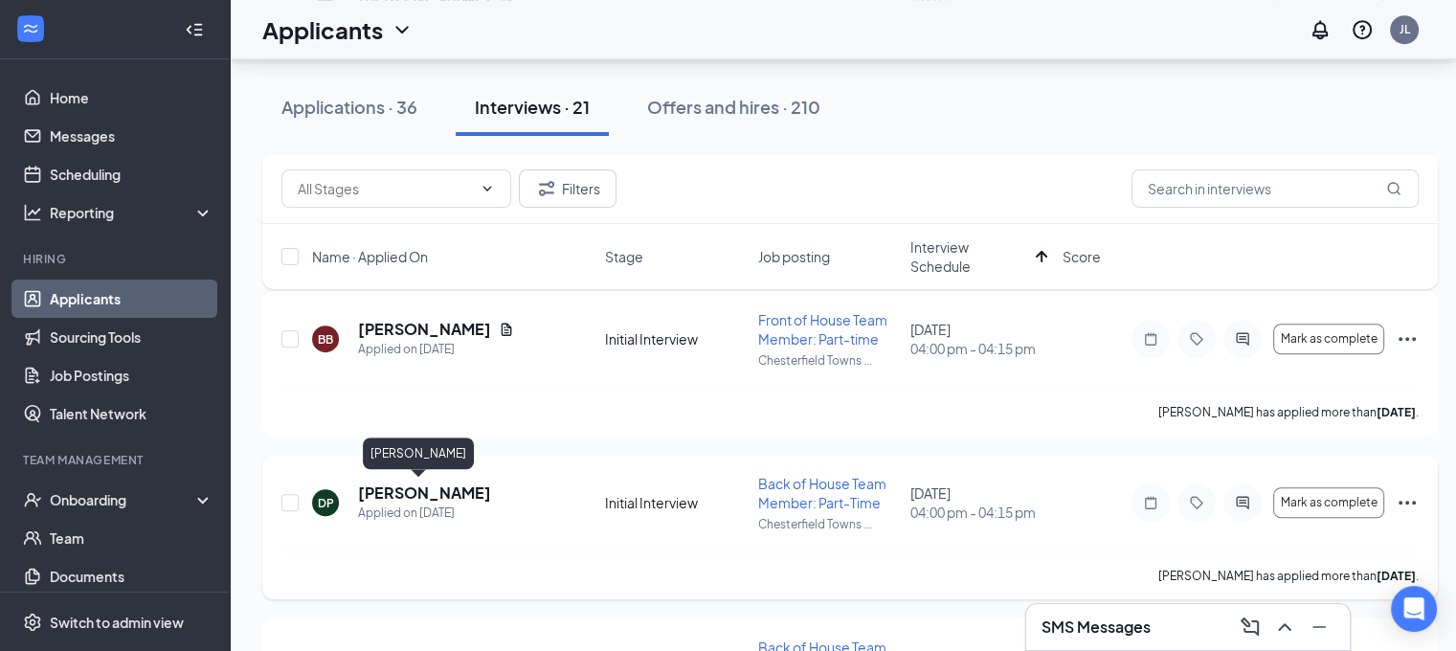
click at [422, 490] on h5 "[PERSON_NAME]" at bounding box center [424, 492] width 133 height 21
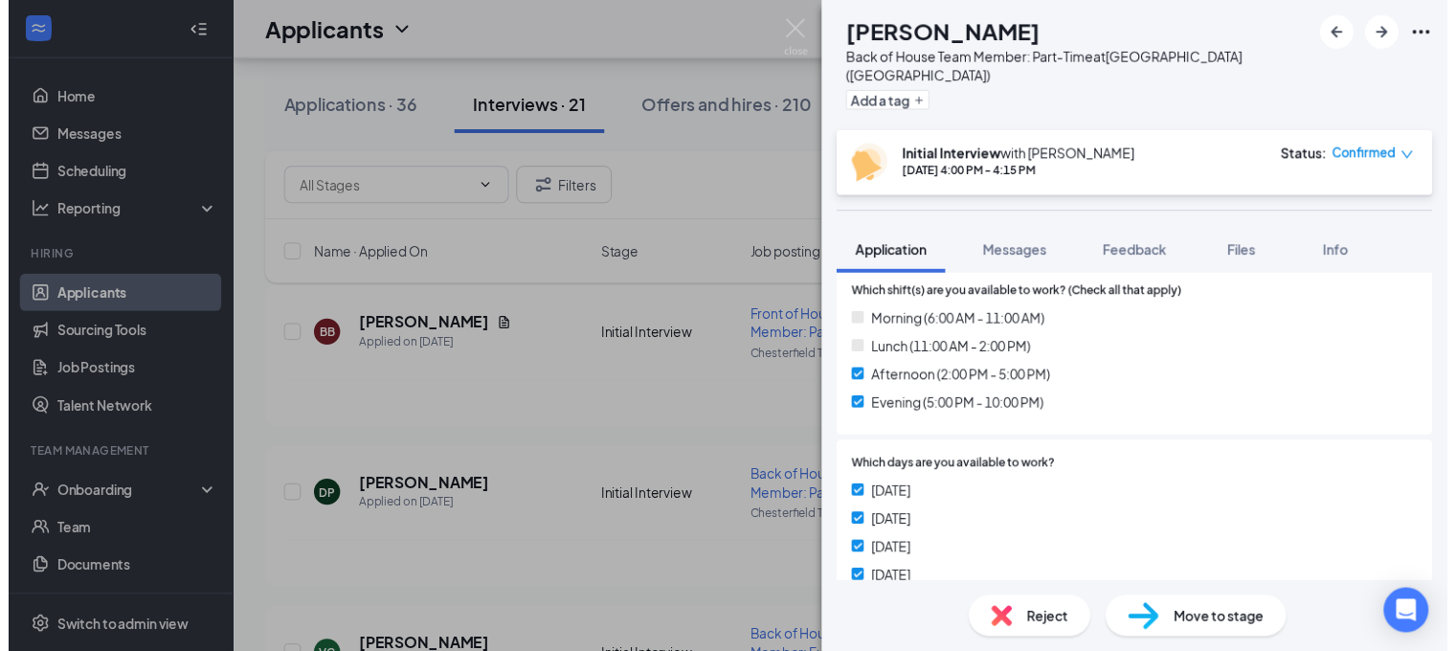
scroll to position [1532, 0]
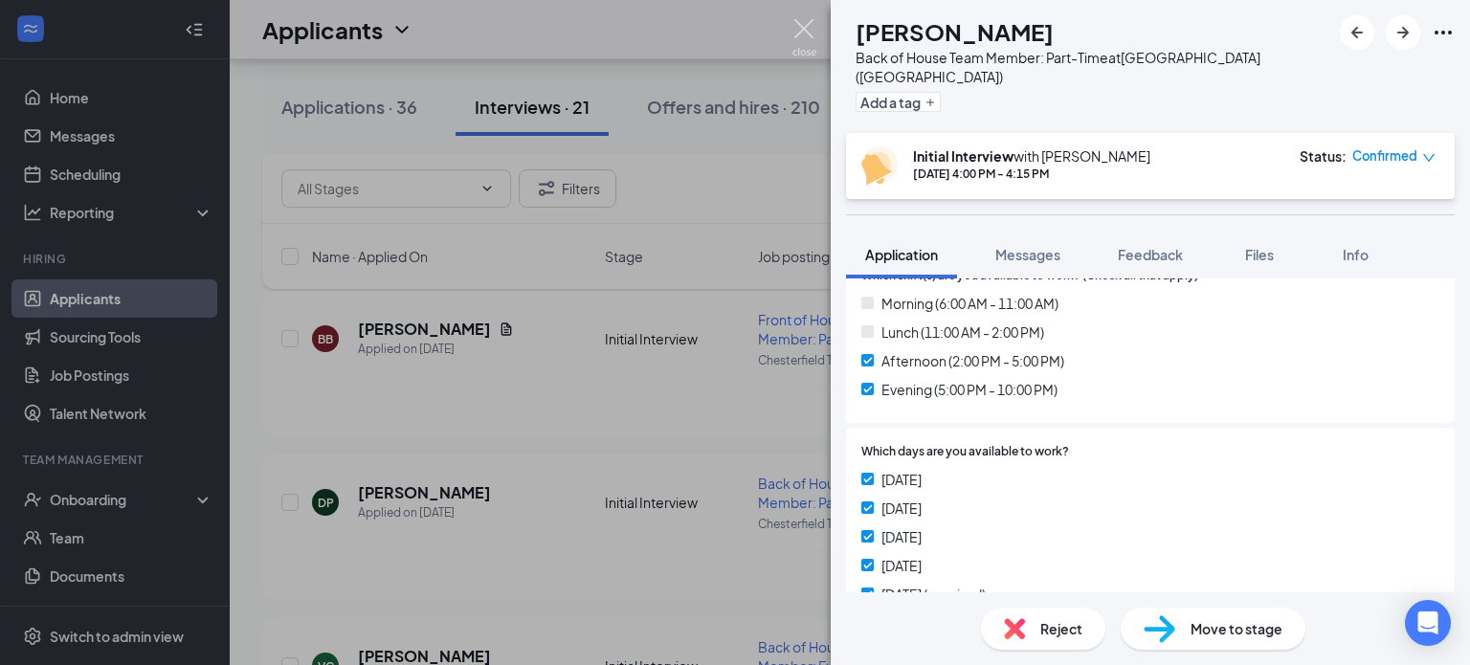
click at [803, 29] on img at bounding box center [805, 37] width 24 height 37
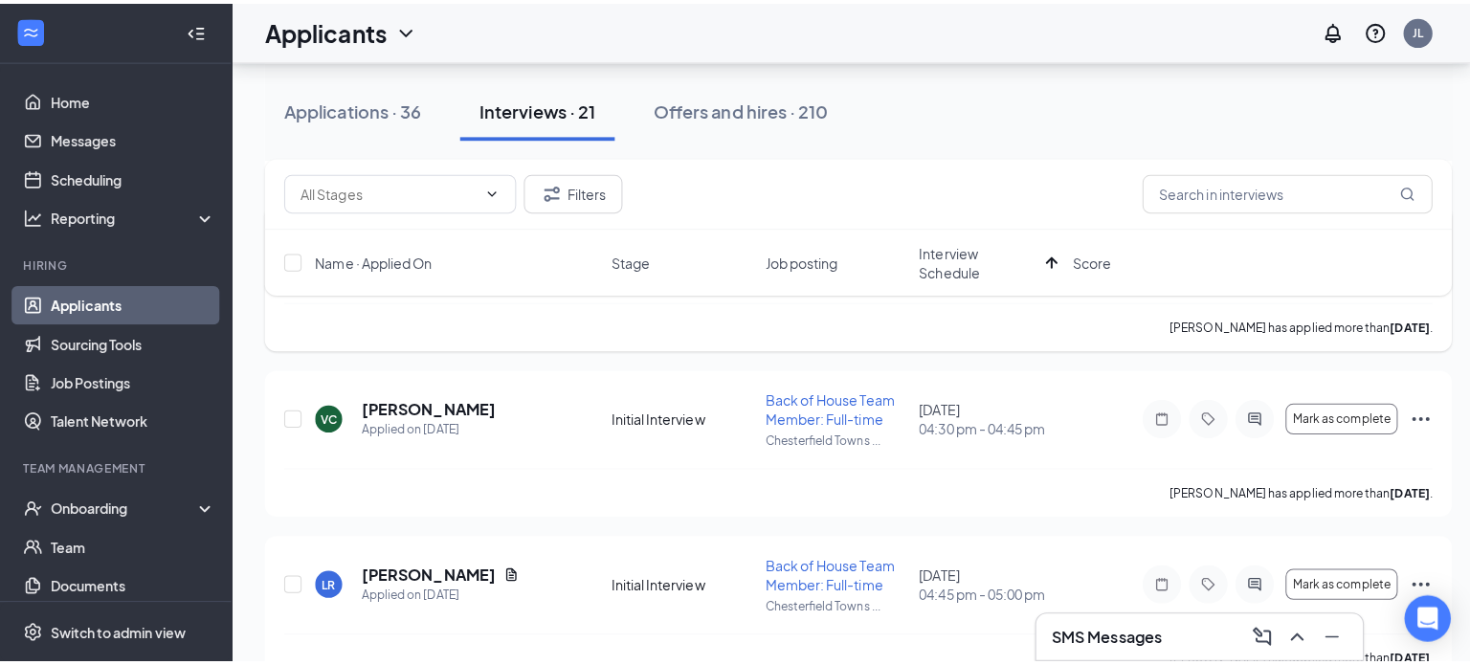
scroll to position [1532, 0]
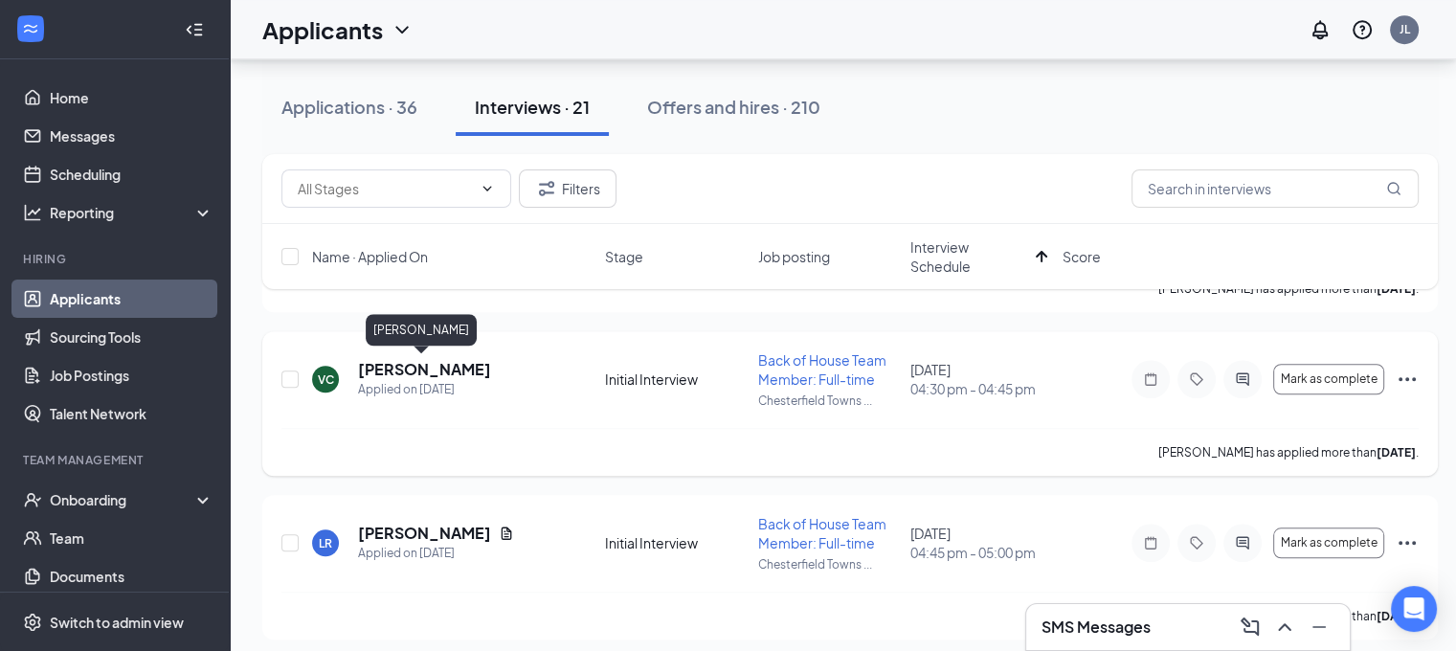
click at [444, 363] on h5 "[PERSON_NAME]" at bounding box center [424, 369] width 133 height 21
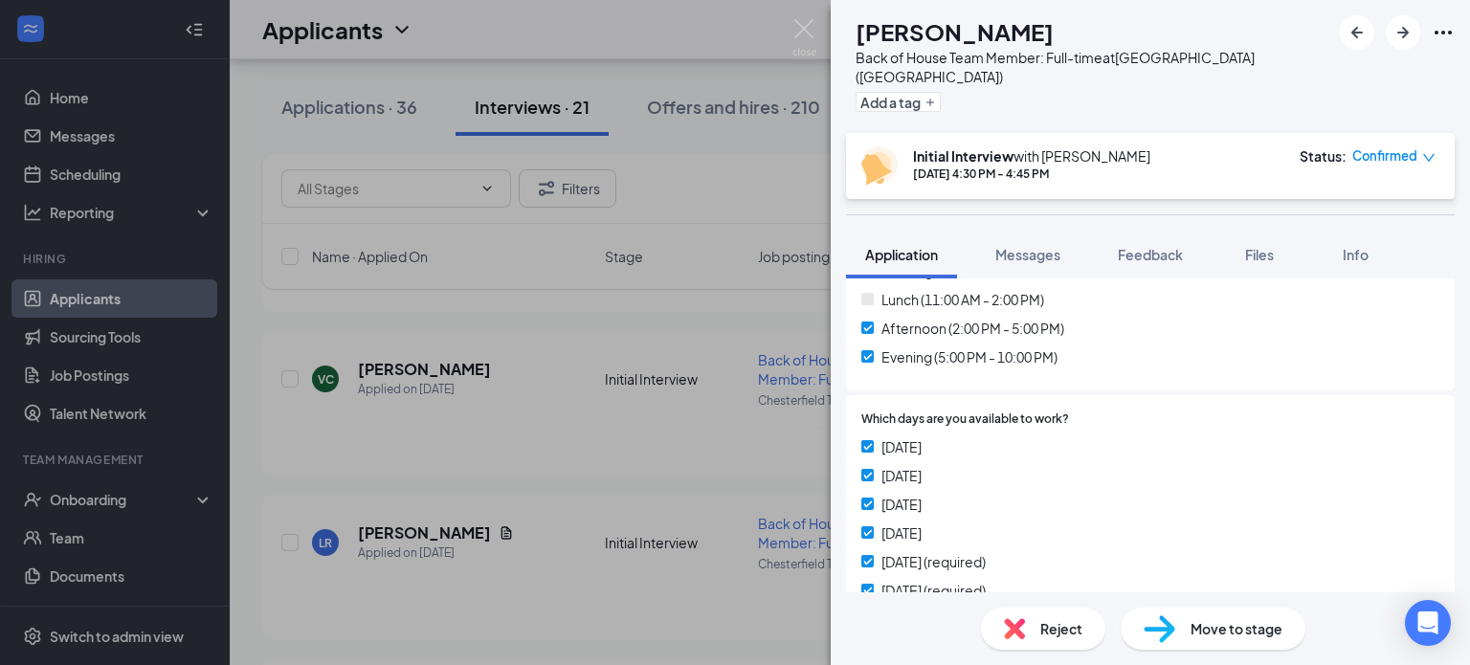
scroll to position [1532, 0]
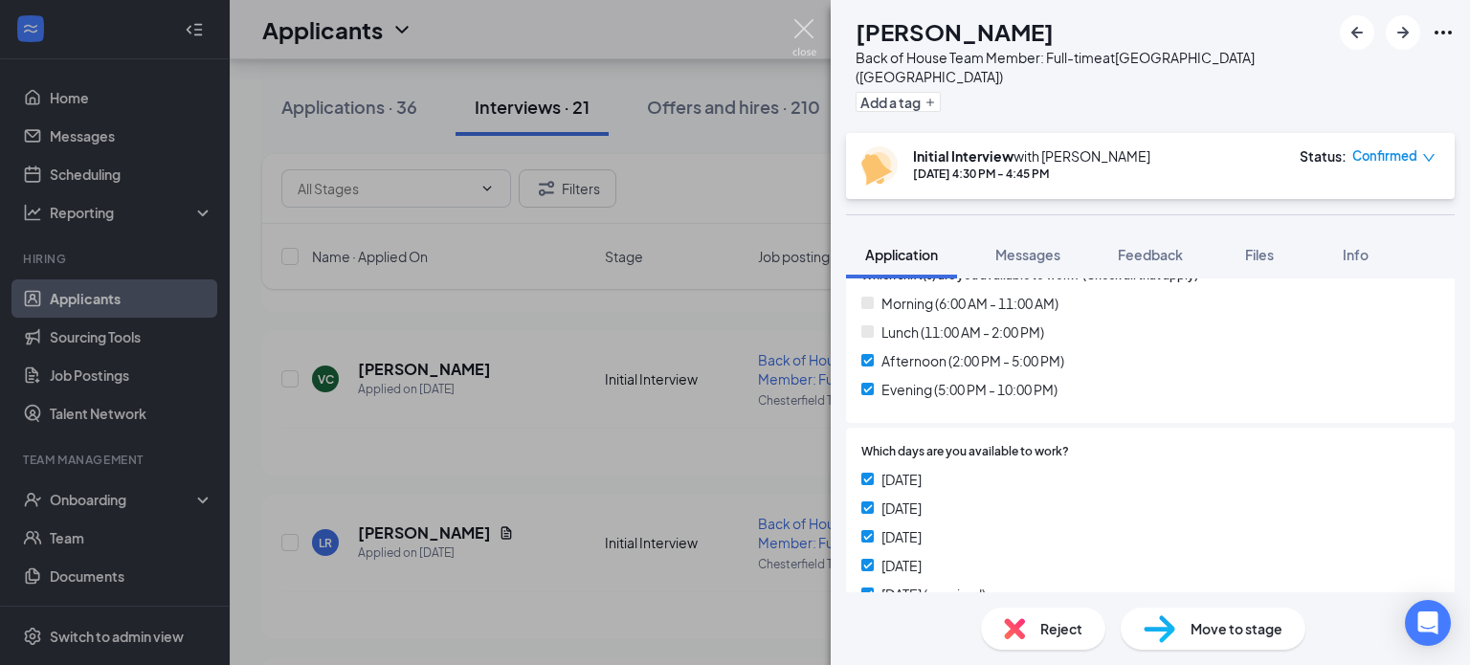
click at [796, 25] on img at bounding box center [805, 37] width 24 height 37
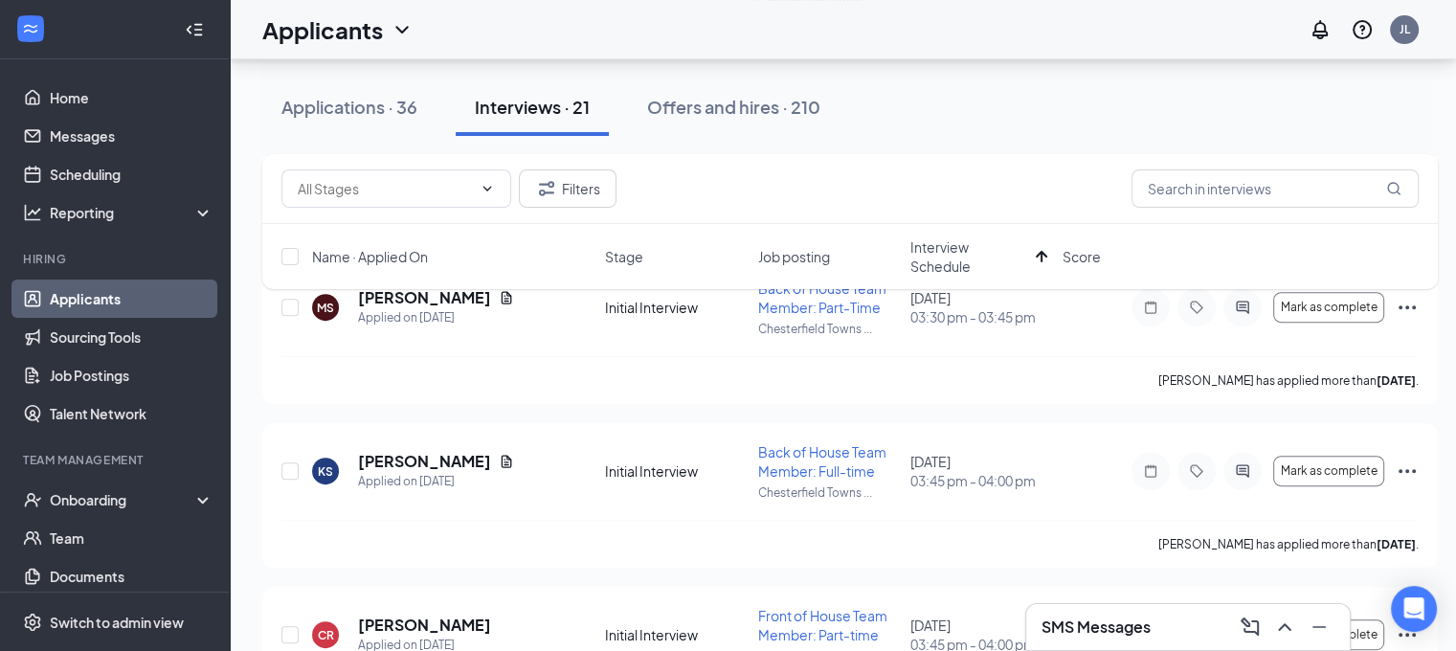
scroll to position [670, 0]
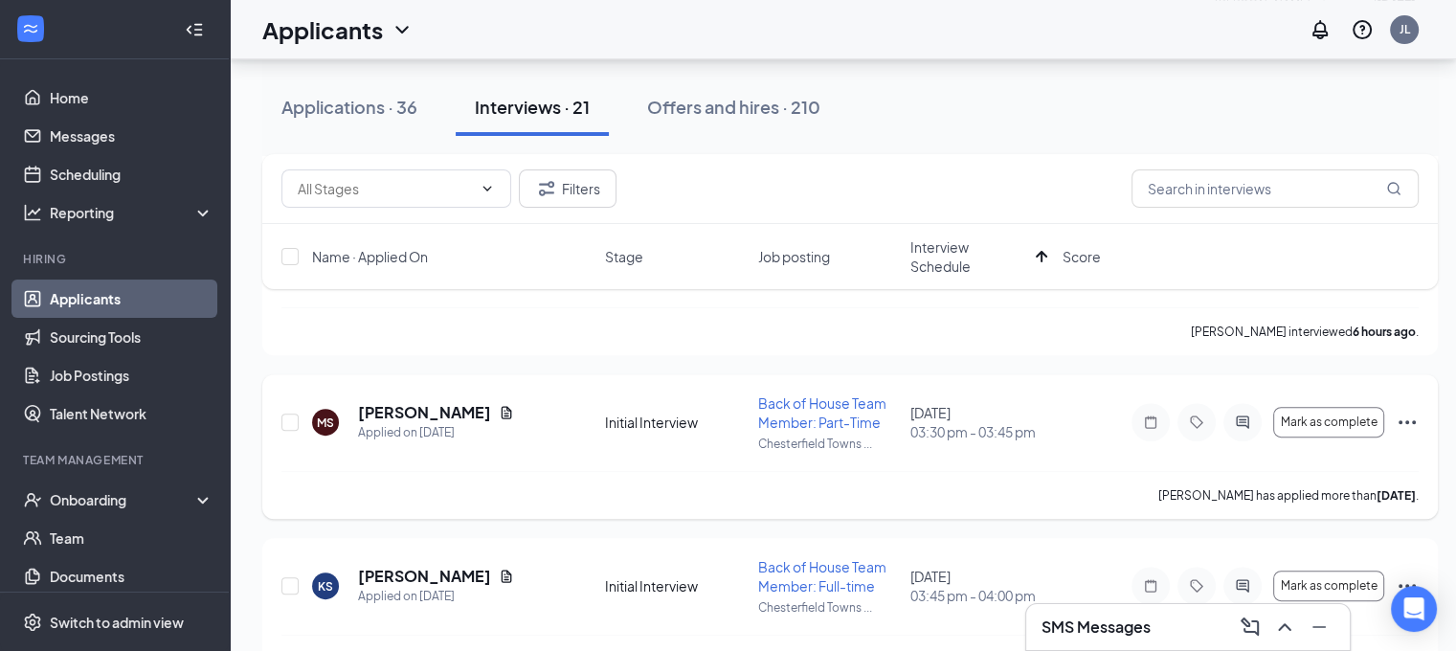
click at [1407, 416] on icon "Ellipses" at bounding box center [1407, 422] width 23 height 23
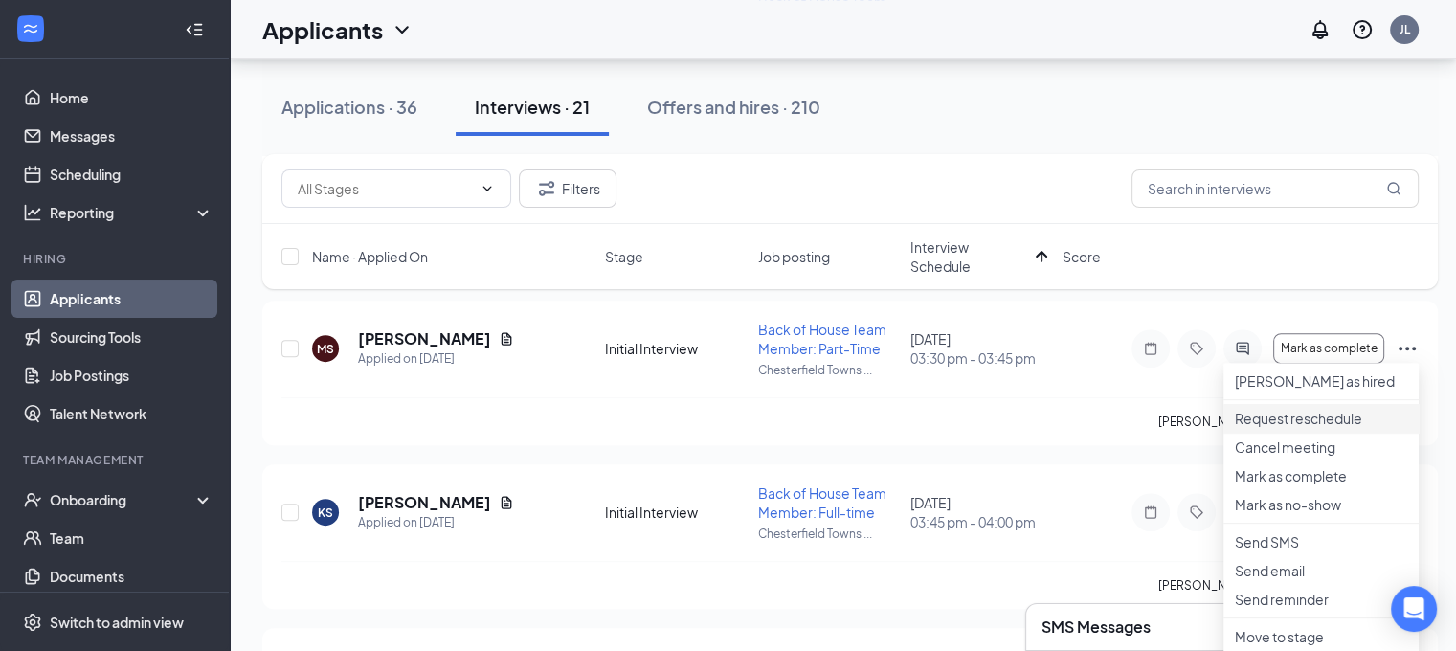
scroll to position [766, 0]
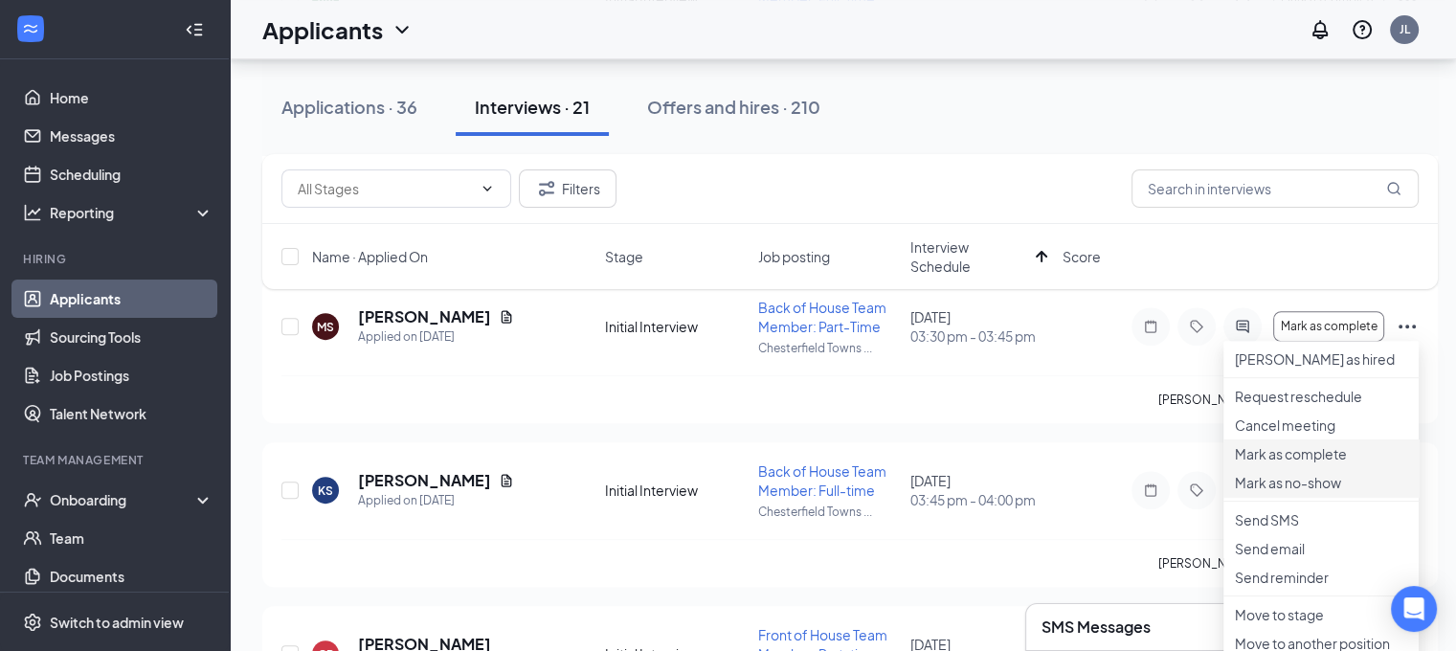
drag, startPoint x: 1321, startPoint y: 538, endPoint x: 1288, endPoint y: 517, distance: 38.8
click at [1321, 492] on p "Mark as no-show" at bounding box center [1321, 482] width 172 height 19
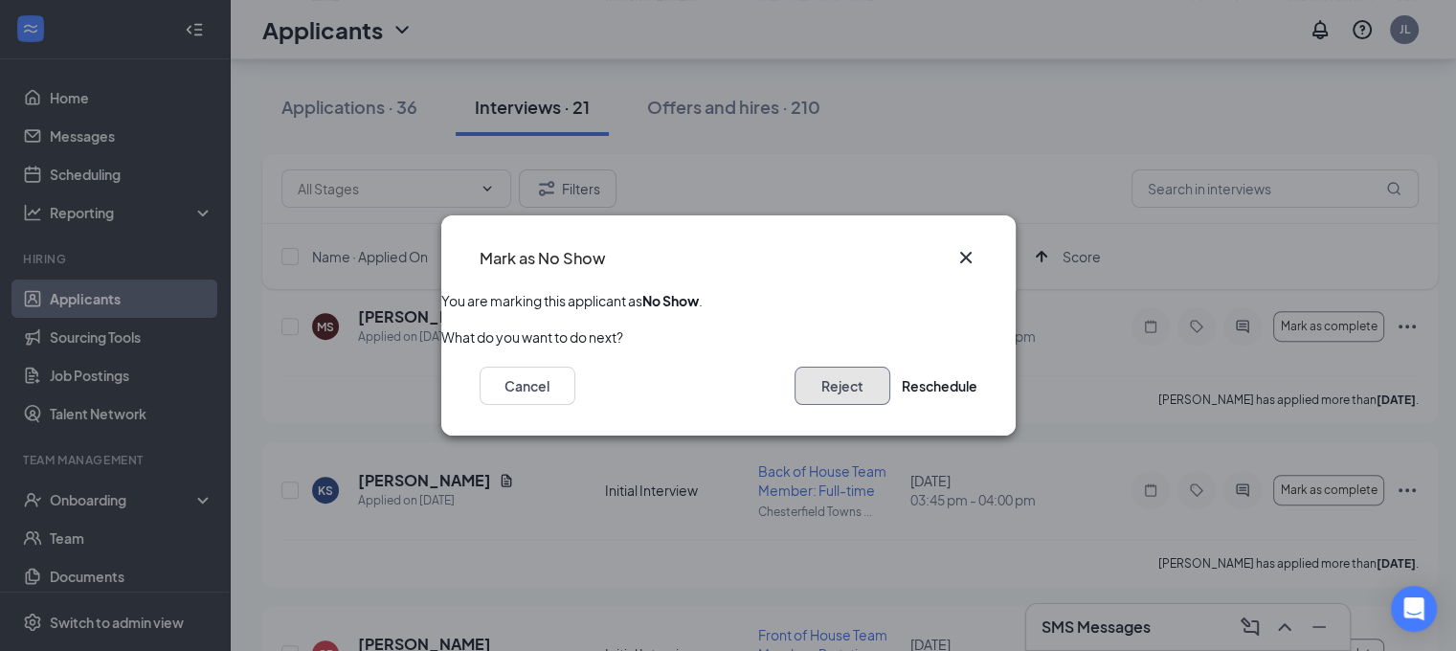
click at [808, 379] on button "Reject" at bounding box center [843, 386] width 96 height 38
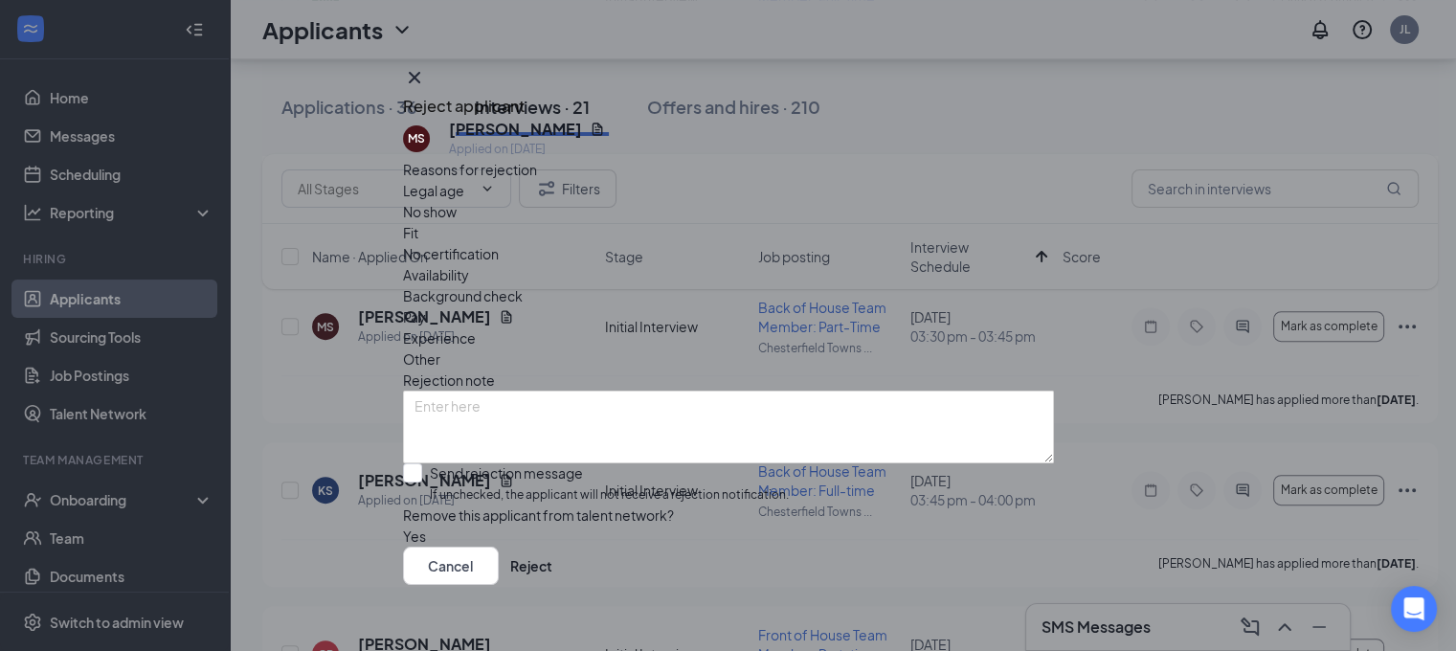
click at [457, 222] on span "No show" at bounding box center [430, 211] width 54 height 21
click at [566, 391] on textarea at bounding box center [728, 427] width 651 height 73
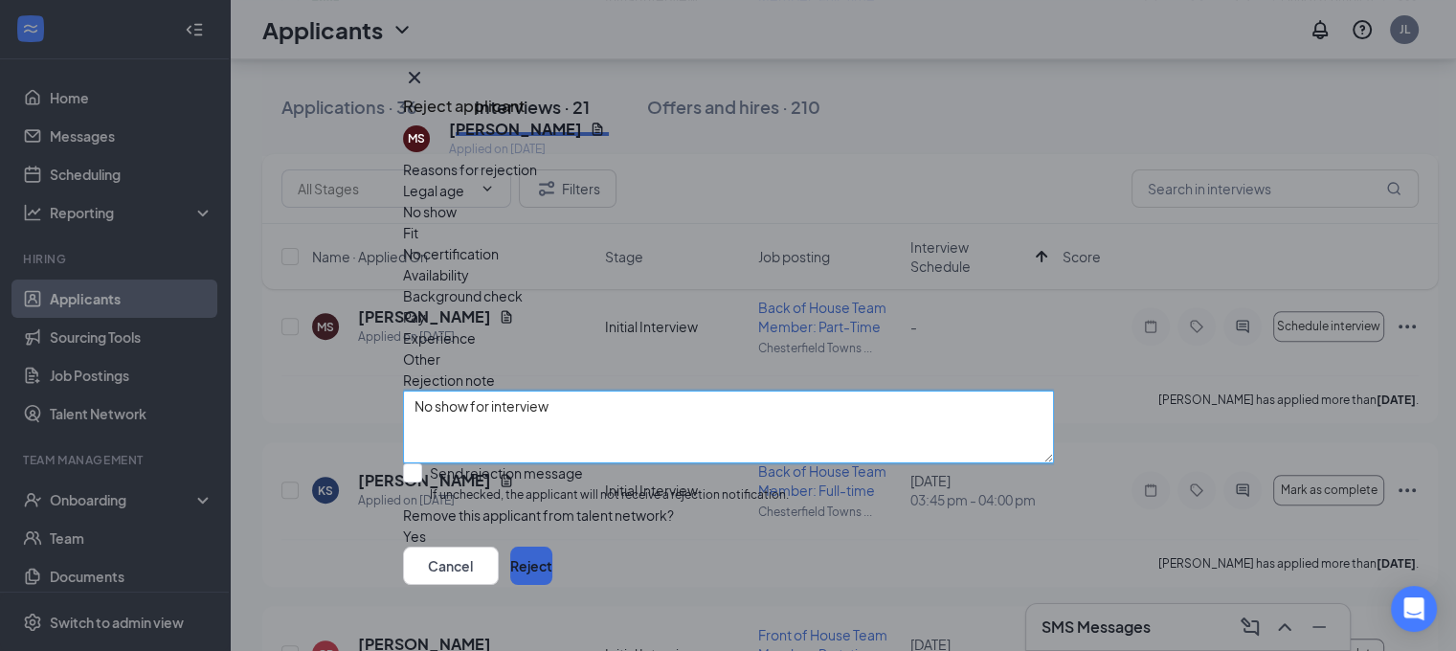
type textarea "No show for interview"
click at [552, 562] on button "Reject" at bounding box center [531, 566] width 42 height 38
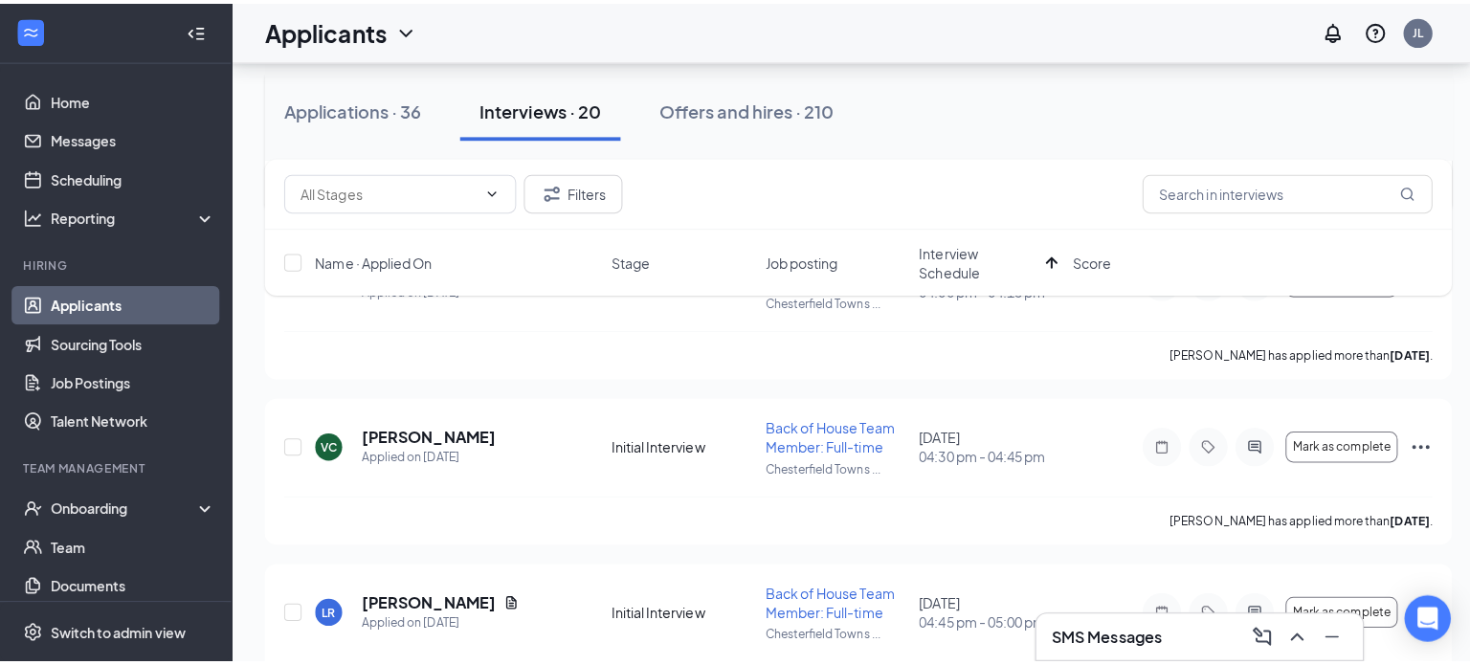
scroll to position [1340, 0]
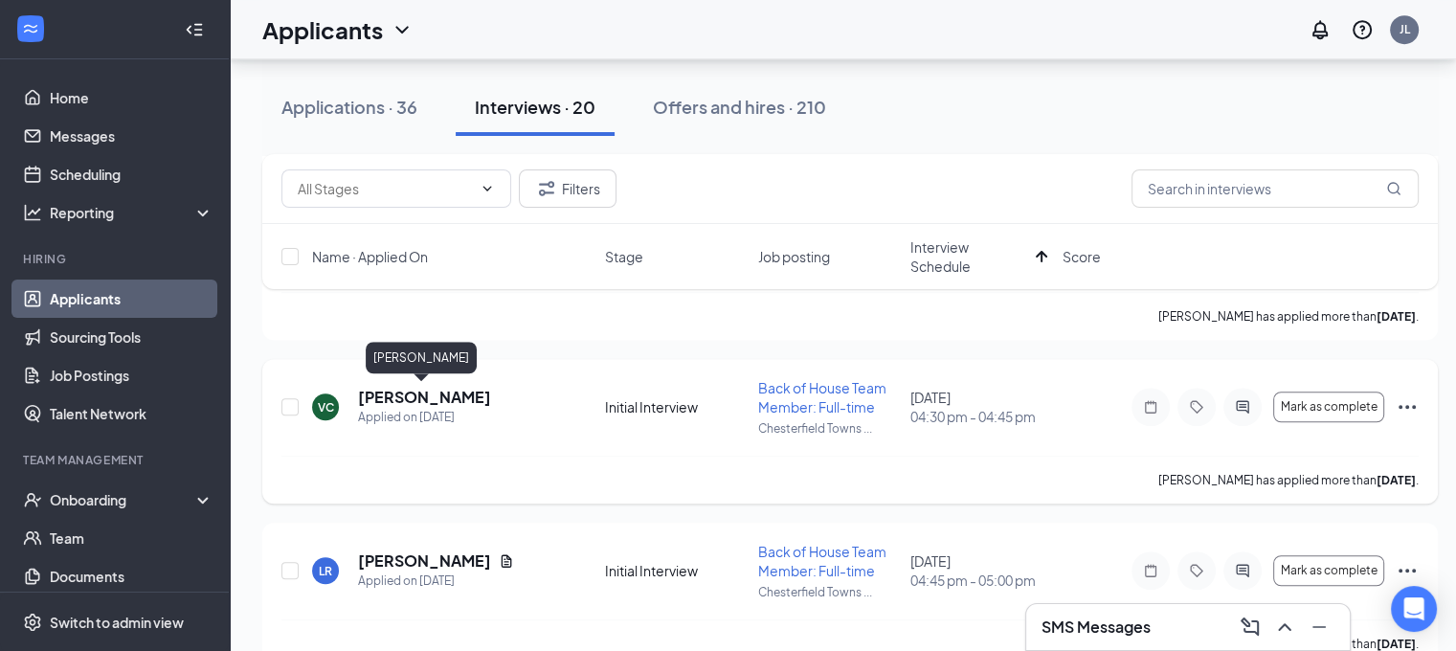
click at [402, 397] on h5 "[PERSON_NAME]" at bounding box center [424, 397] width 133 height 21
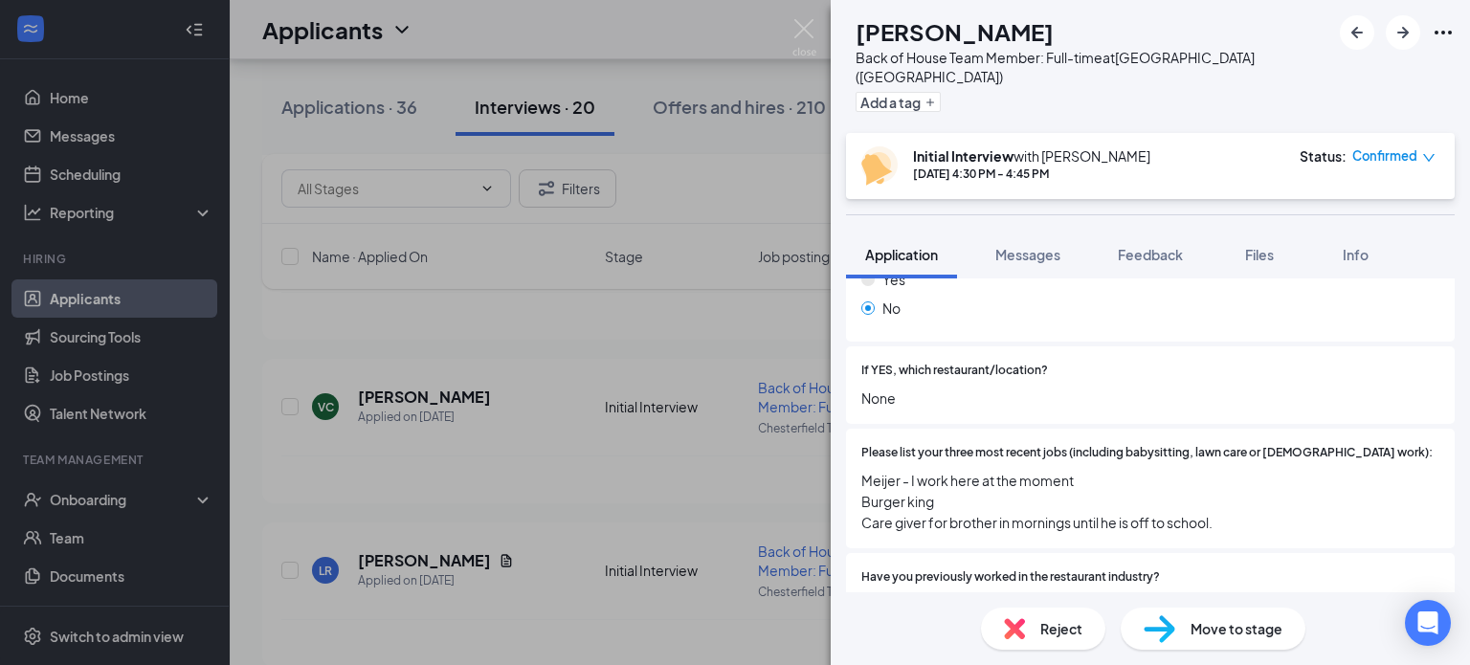
scroll to position [383, 0]
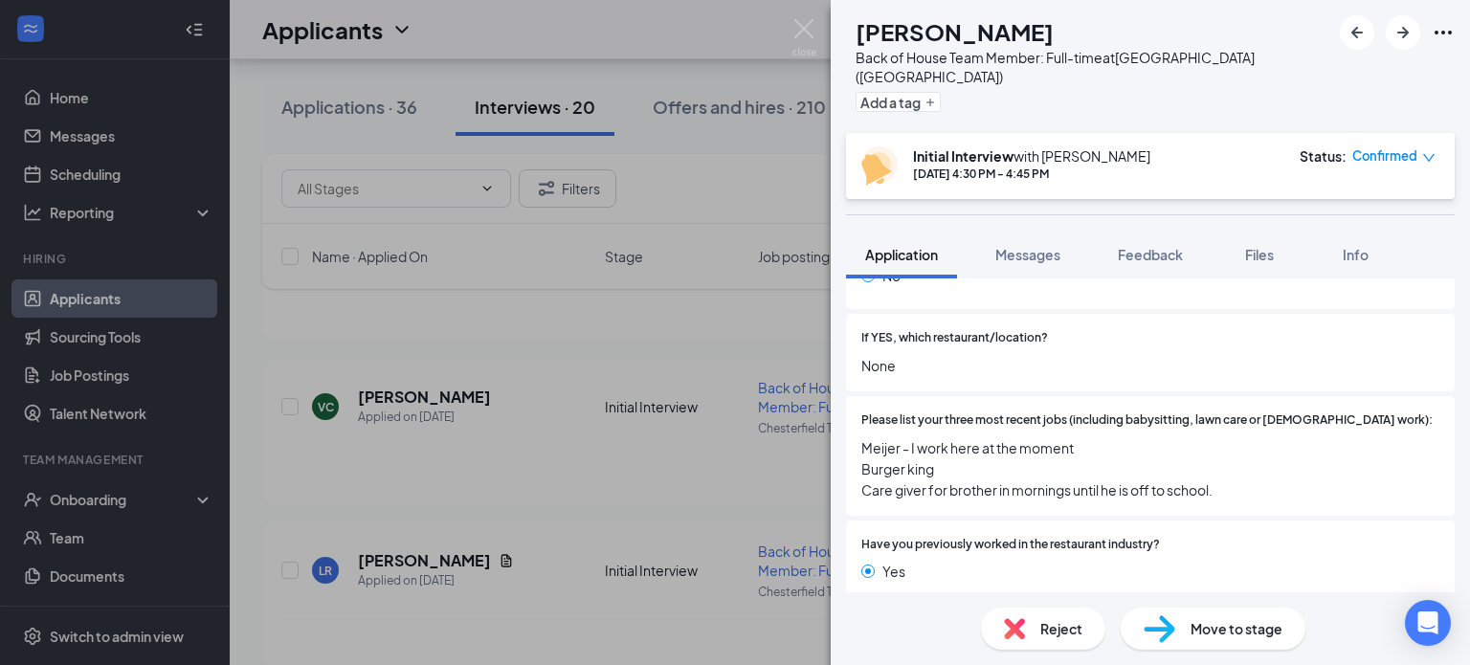
click at [932, 437] on span "Meijer - I work here at the moment Burger king Care giver for brother in mornin…" at bounding box center [1151, 468] width 578 height 63
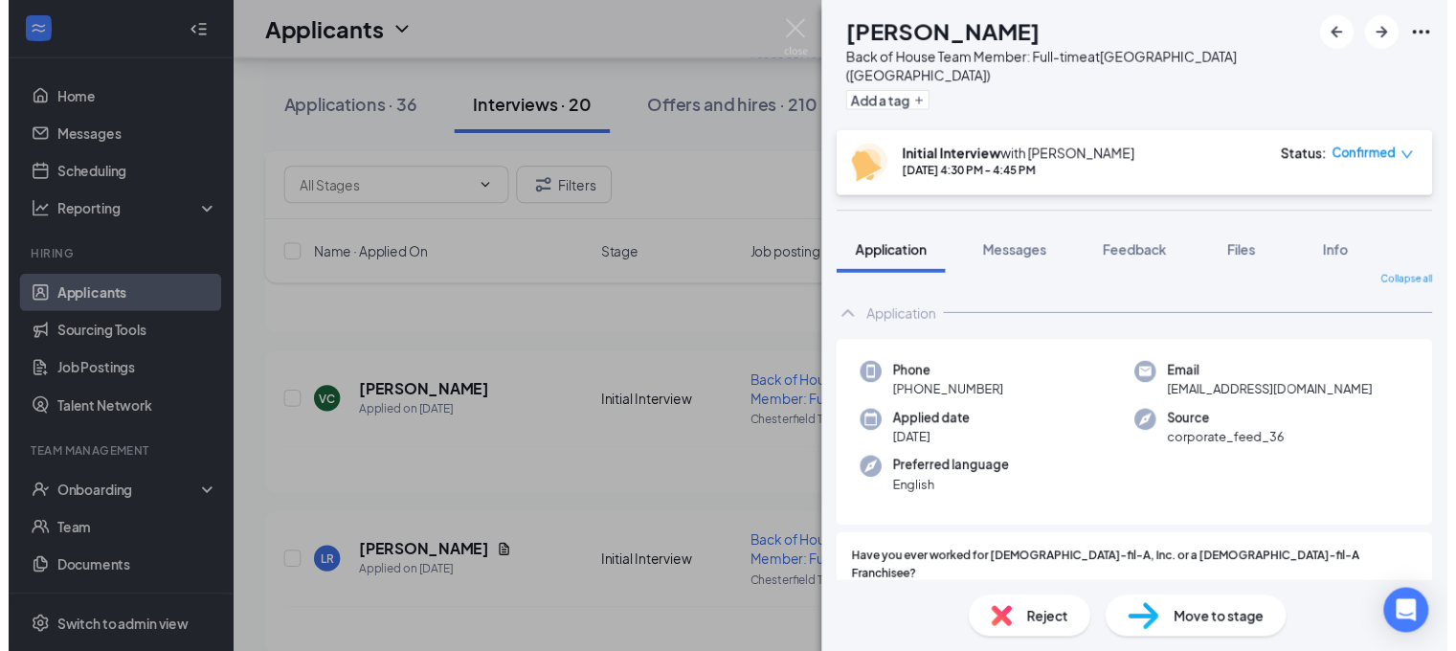
scroll to position [0, 0]
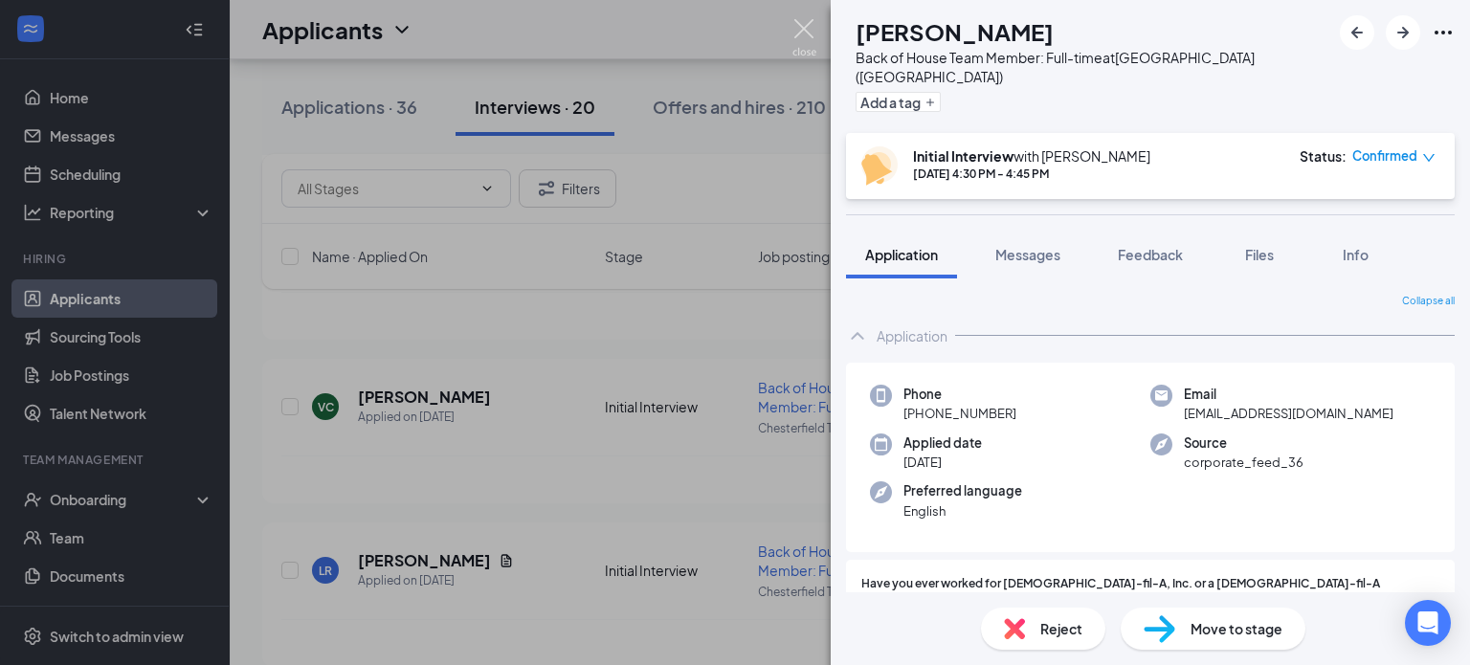
click at [803, 25] on img at bounding box center [805, 37] width 24 height 37
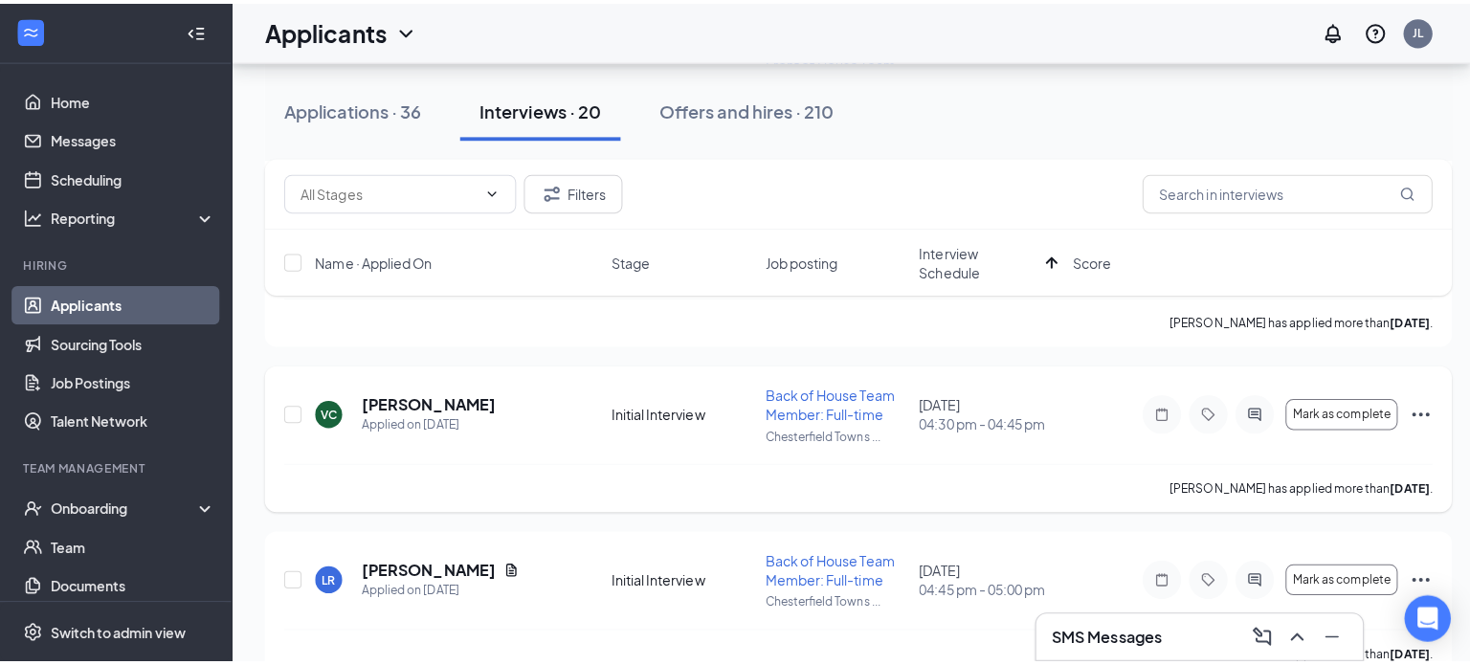
scroll to position [1532, 0]
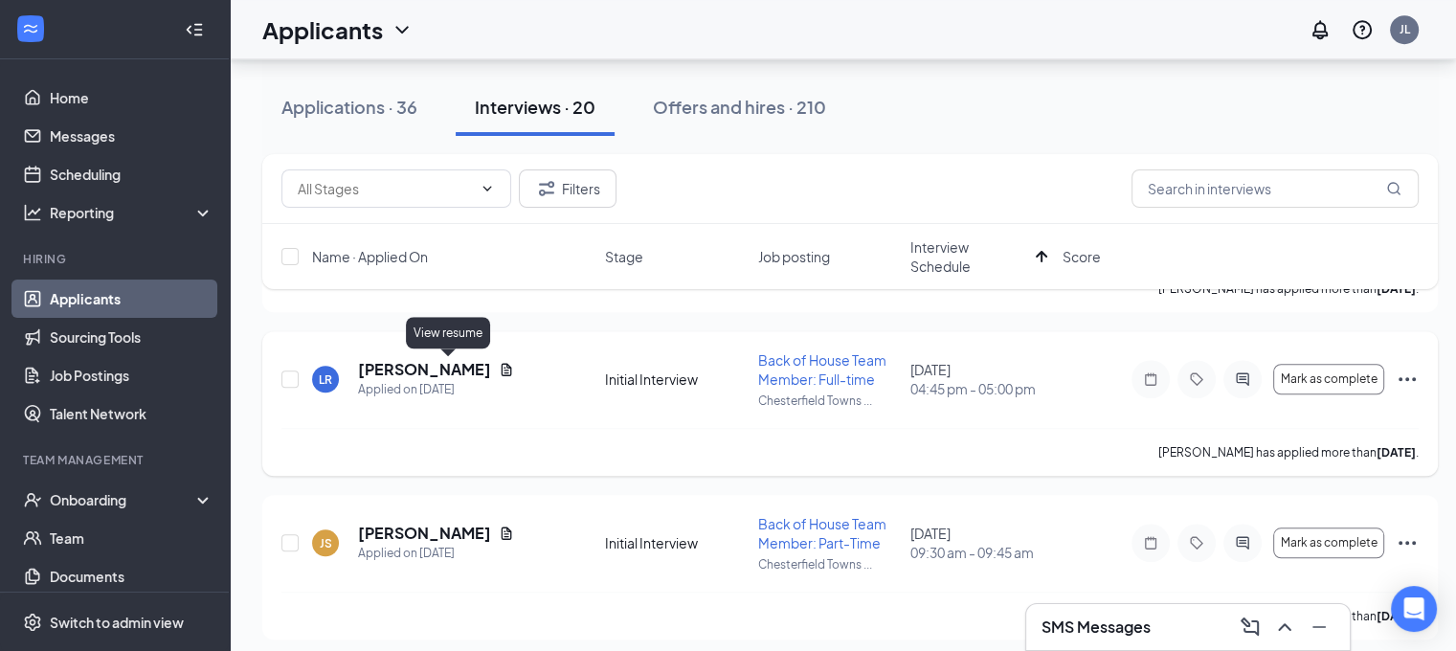
click at [499, 367] on icon "Document" at bounding box center [506, 369] width 15 height 15
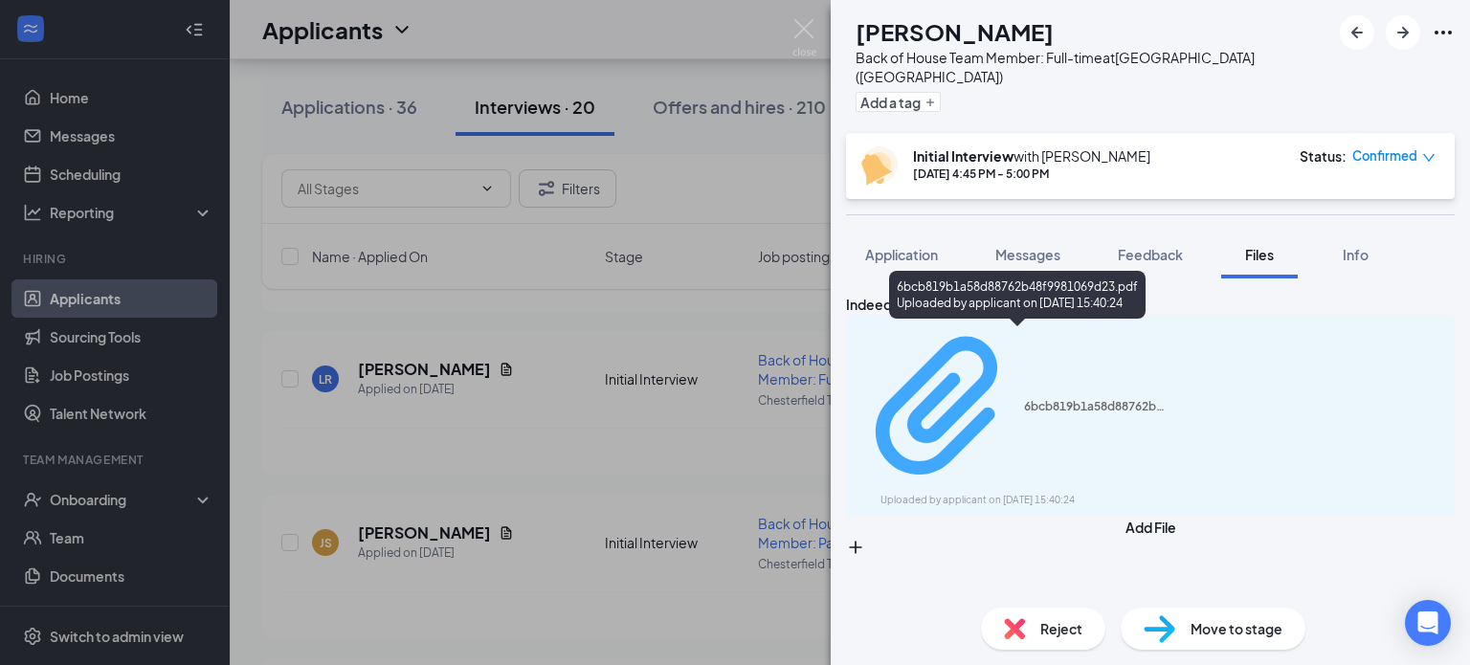
click at [1045, 493] on div "Uploaded by applicant on [DATE] 15:40:24" at bounding box center [1024, 500] width 287 height 15
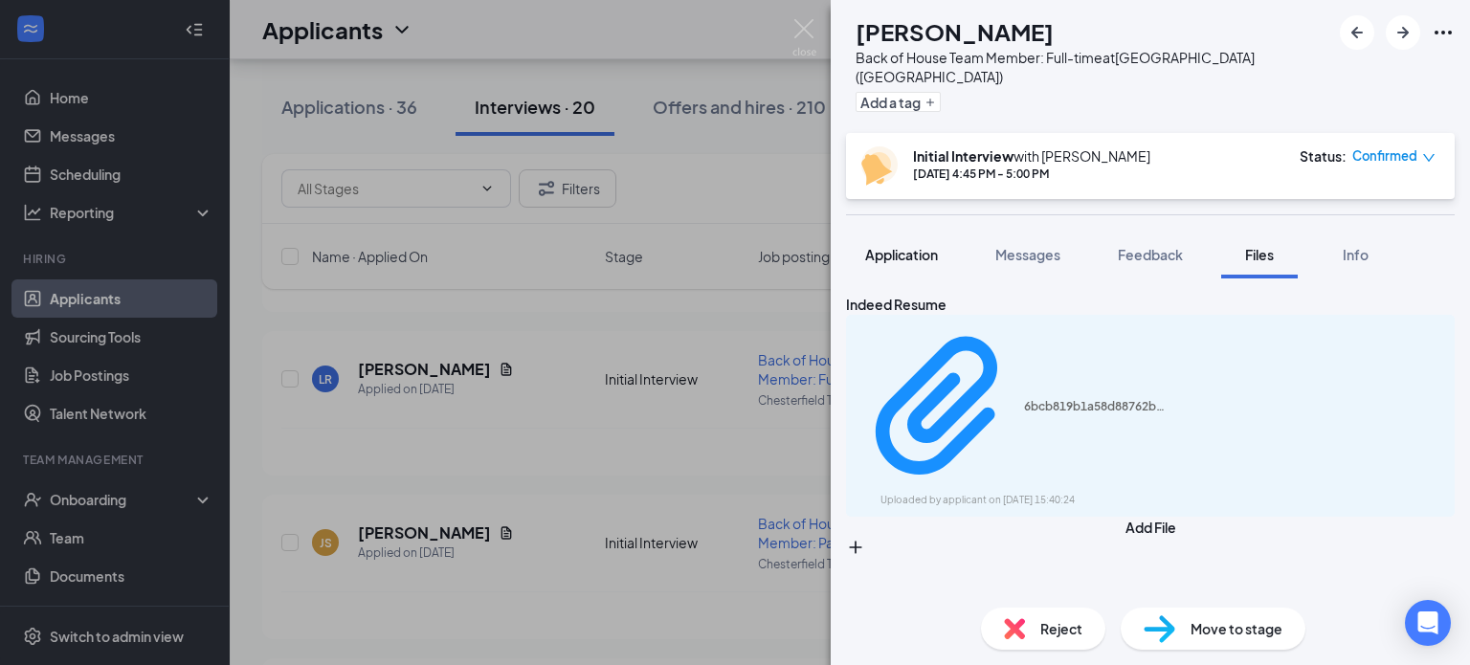
click at [884, 246] on span "Application" at bounding box center [901, 254] width 73 height 17
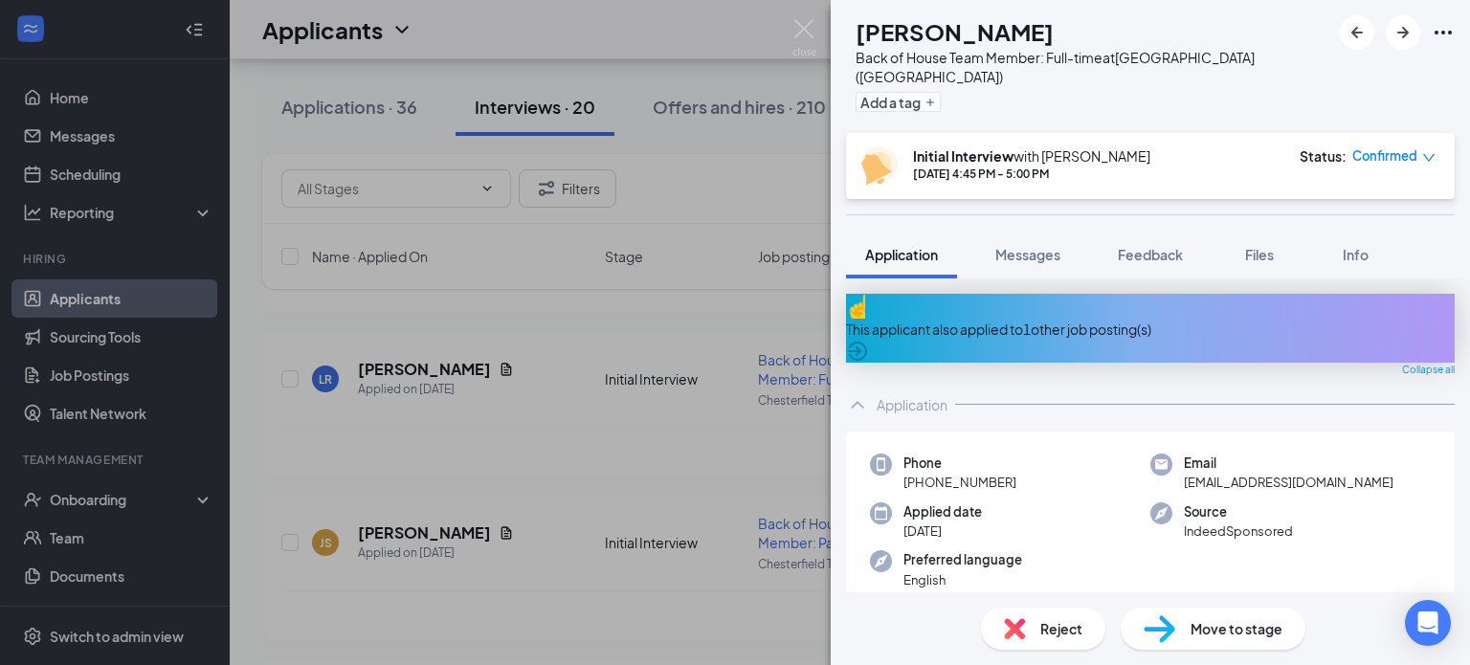
click at [1075, 319] on div "This applicant also applied to 1 other job posting(s)" at bounding box center [1150, 329] width 609 height 21
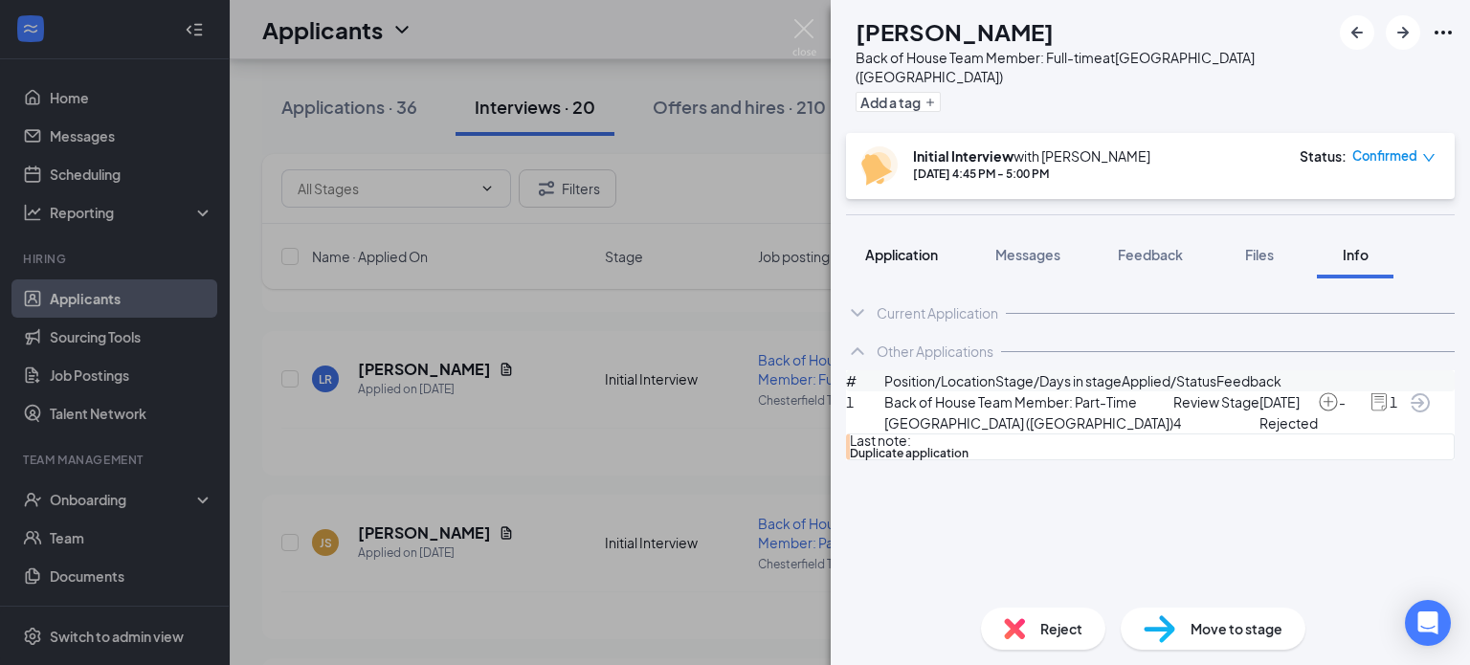
click at [904, 246] on span "Application" at bounding box center [901, 254] width 73 height 17
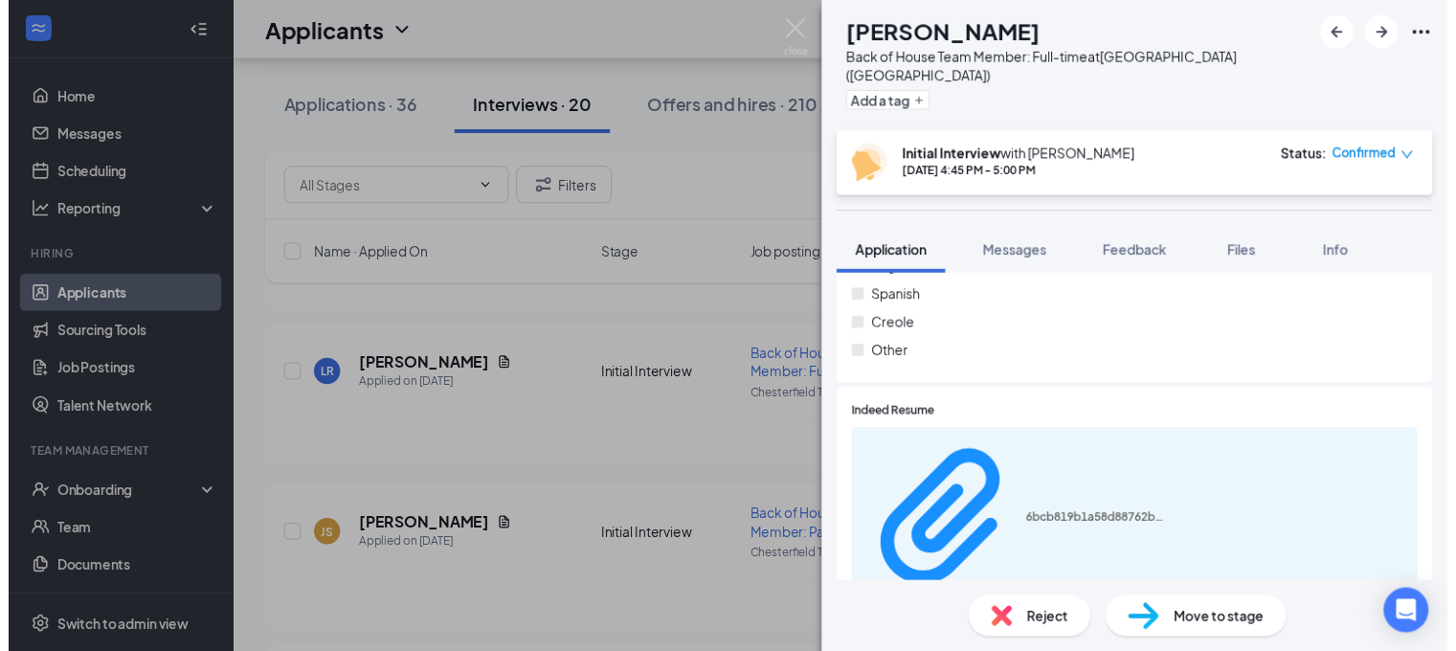
scroll to position [862, 0]
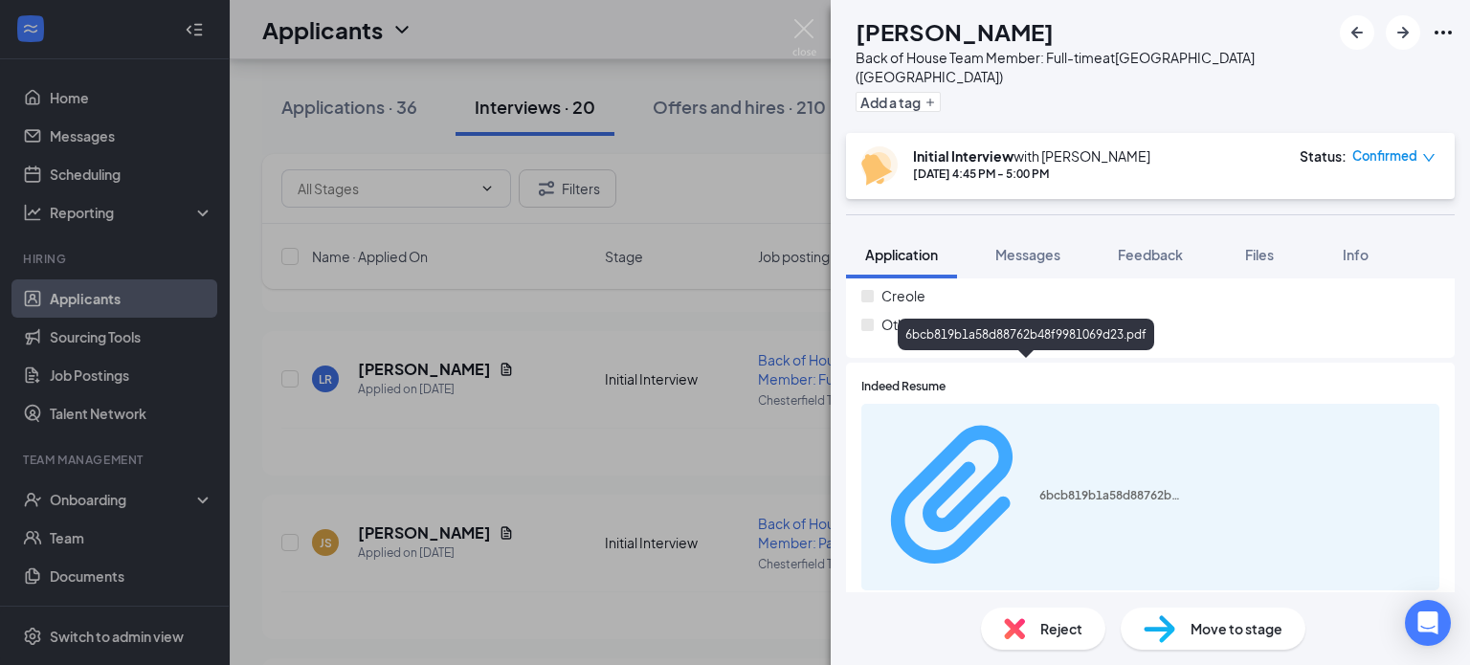
click at [1112, 488] on div "6bcb819b1a58d88762b48f9981069d23.pdf" at bounding box center [1112, 495] width 144 height 15
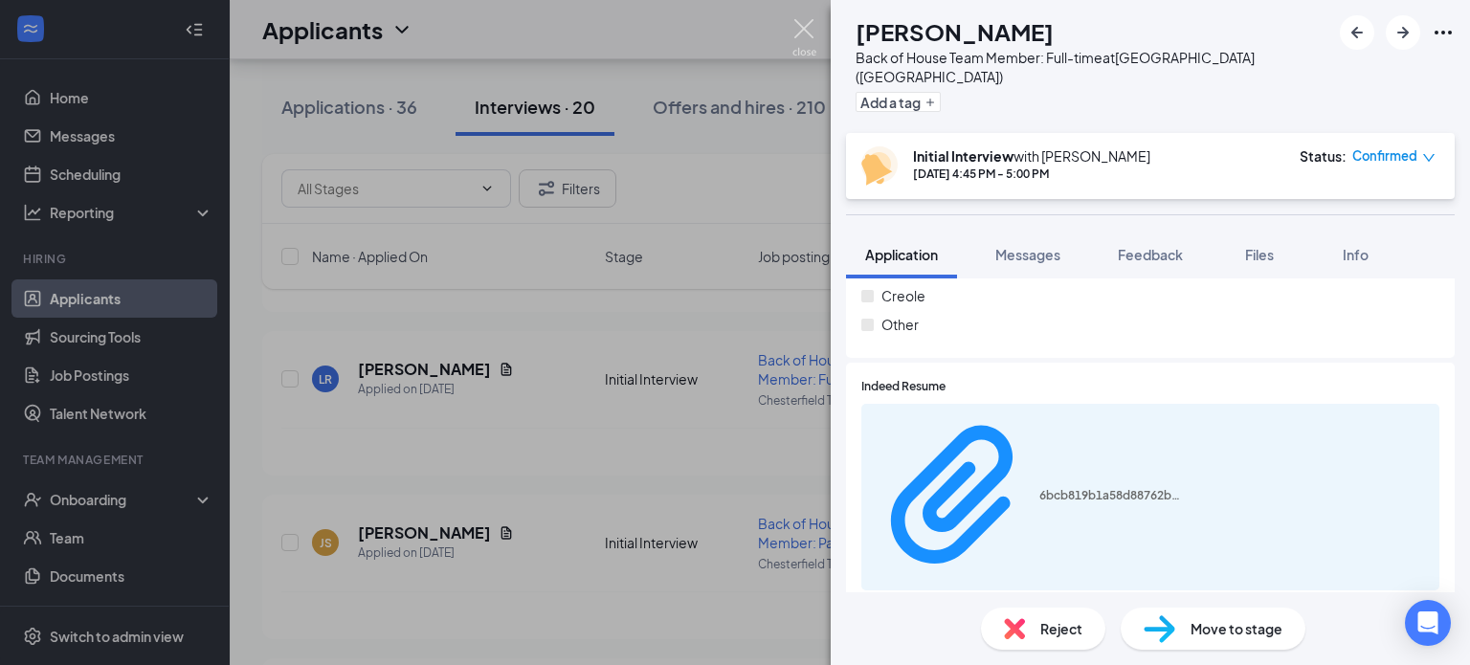
click at [801, 29] on img at bounding box center [805, 37] width 24 height 37
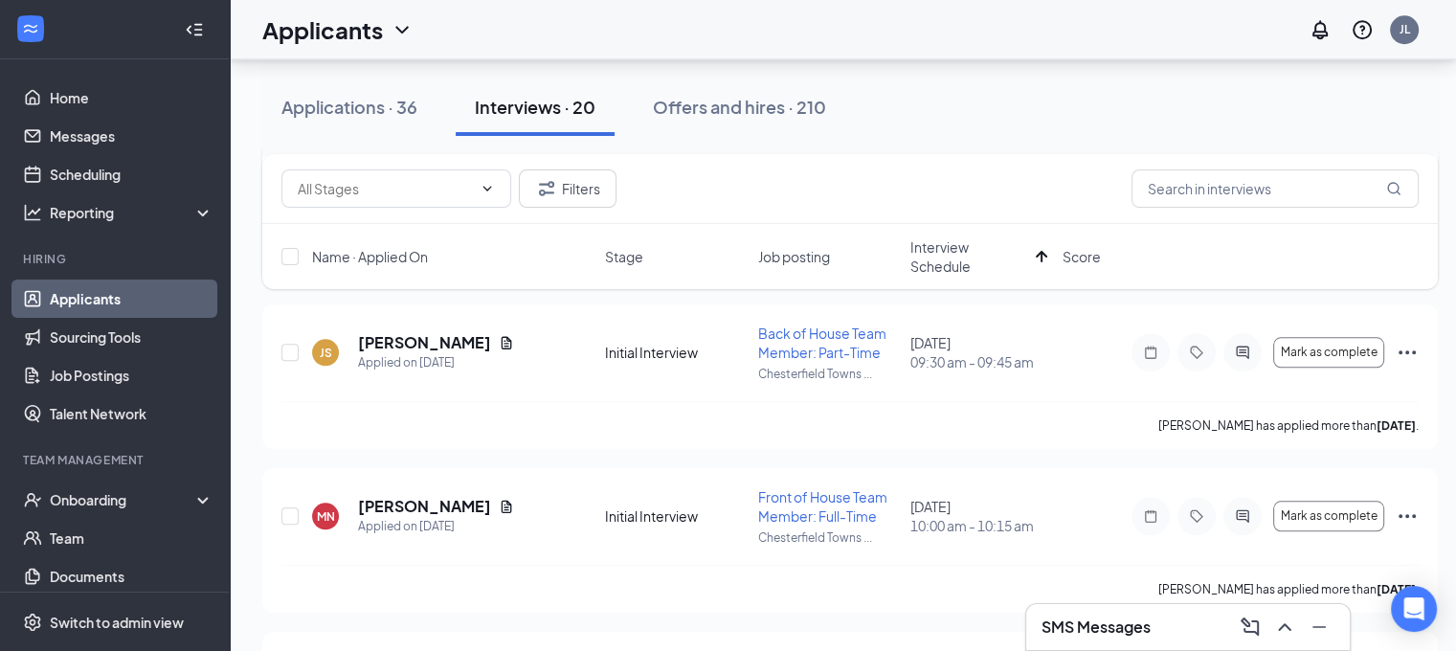
scroll to position [1723, 0]
